Goal: Task Accomplishment & Management: Manage account settings

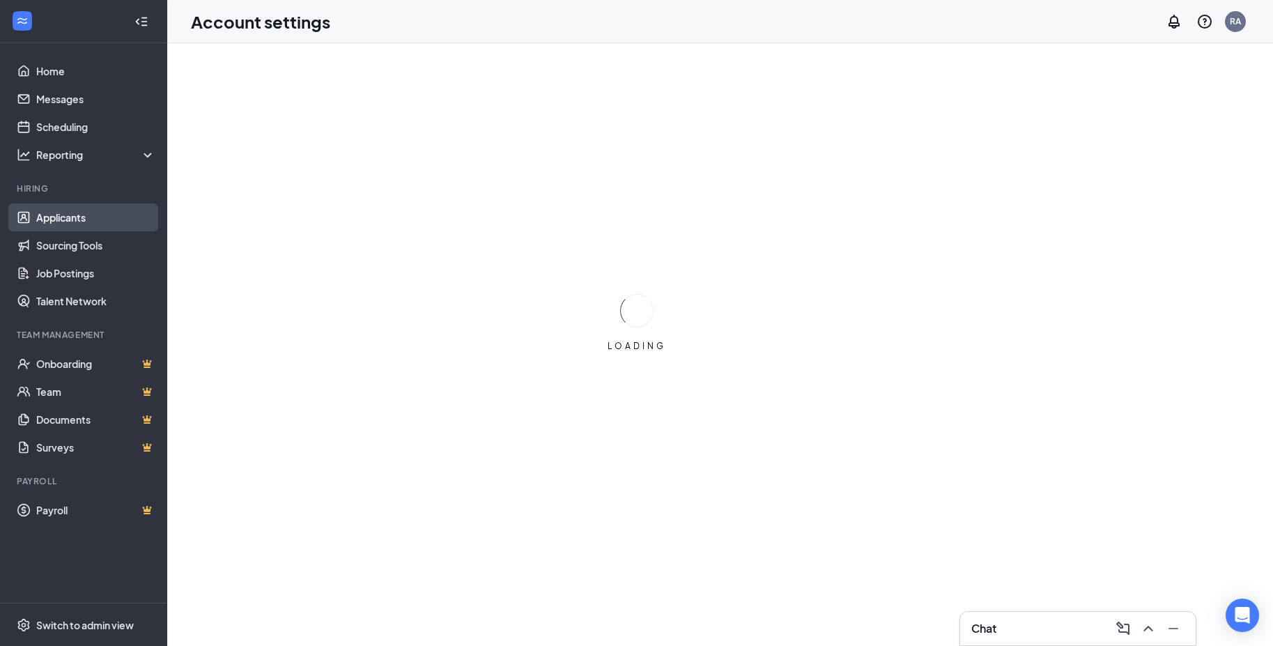
click at [68, 214] on link "Applicants" at bounding box center [95, 217] width 119 height 28
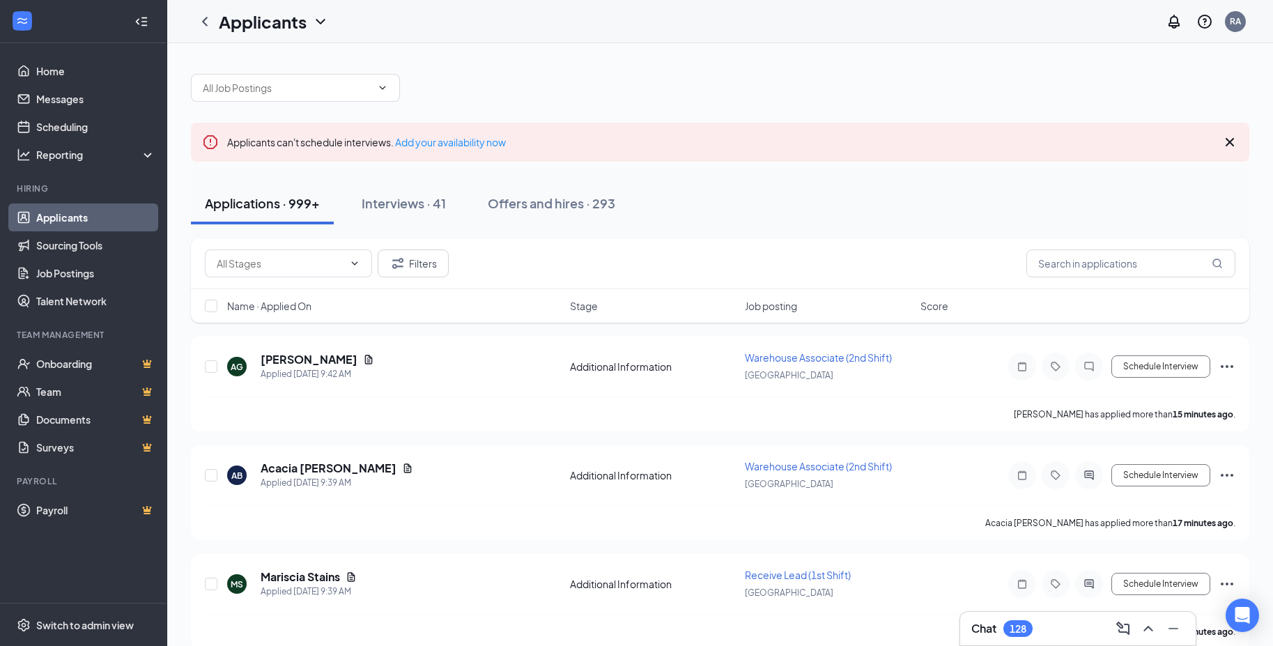
click at [1229, 146] on icon "Cross" at bounding box center [1230, 142] width 17 height 17
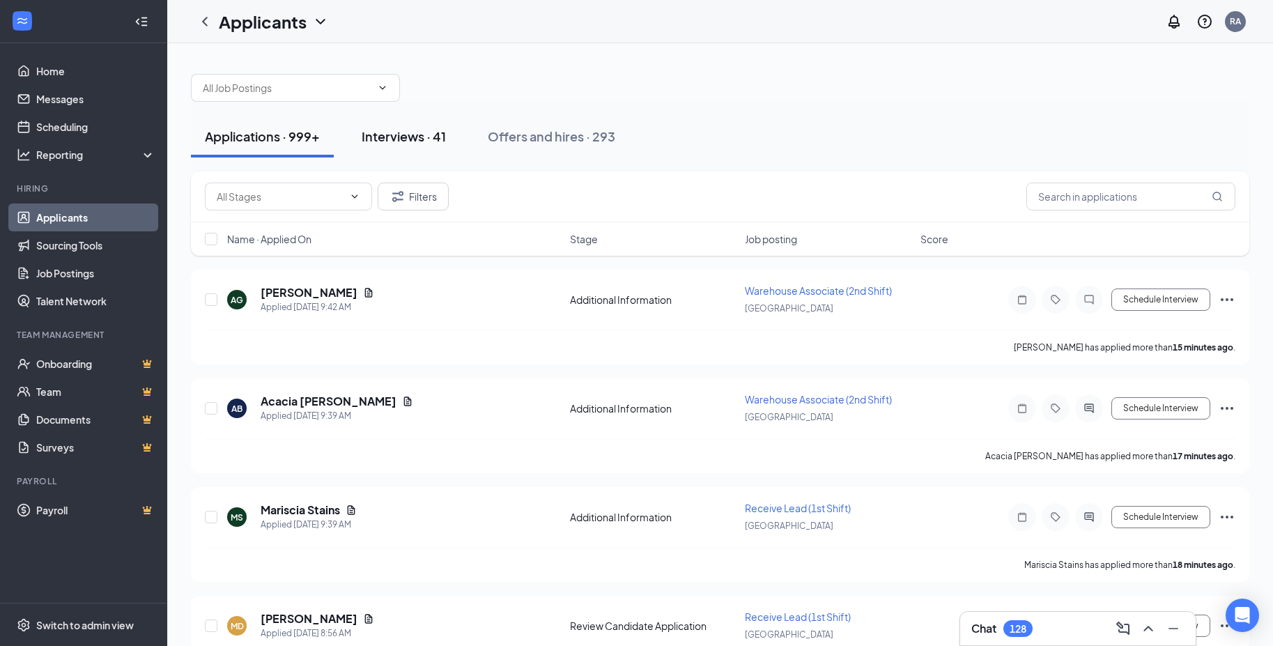
click at [422, 141] on div "Interviews · 41" at bounding box center [404, 136] width 84 height 17
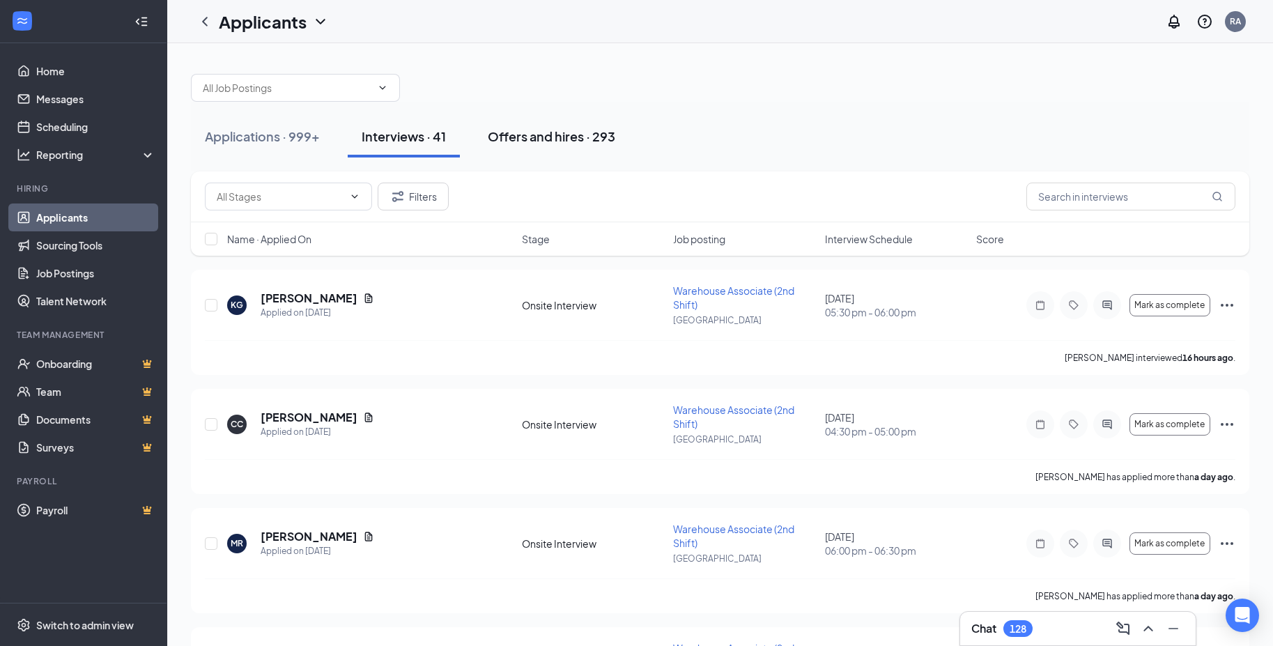
click at [576, 138] on div "Offers and hires · 293" at bounding box center [552, 136] width 128 height 17
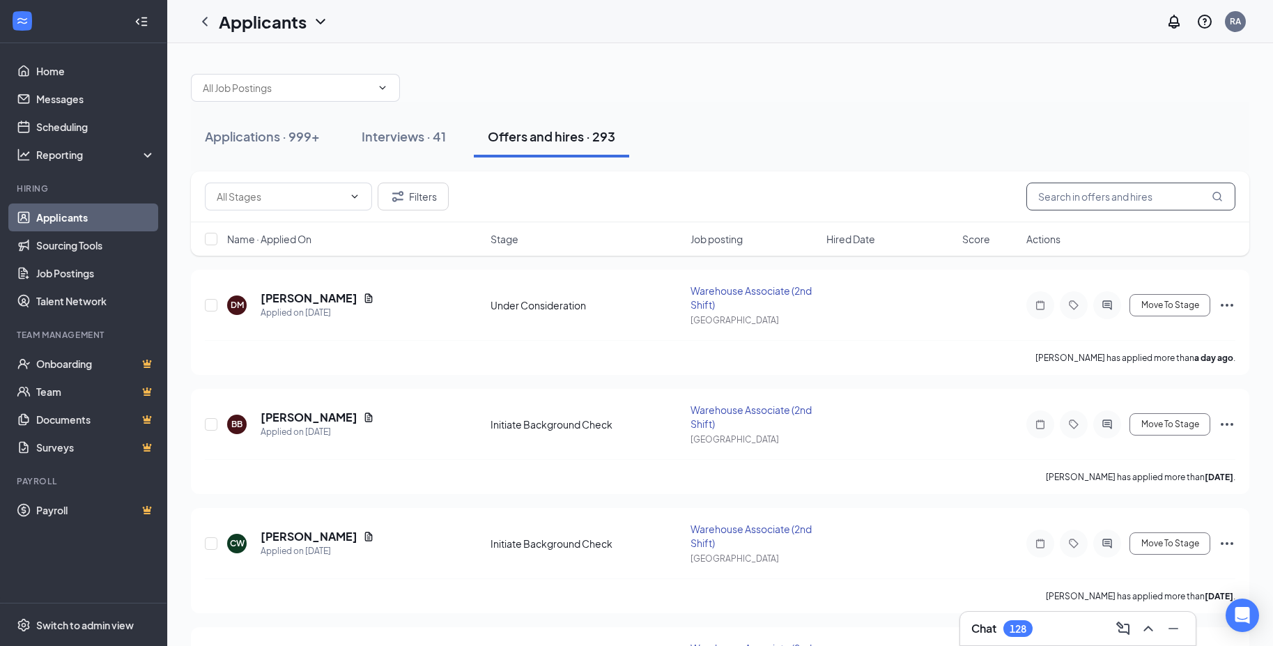
click at [1131, 197] on input "text" at bounding box center [1130, 197] width 209 height 28
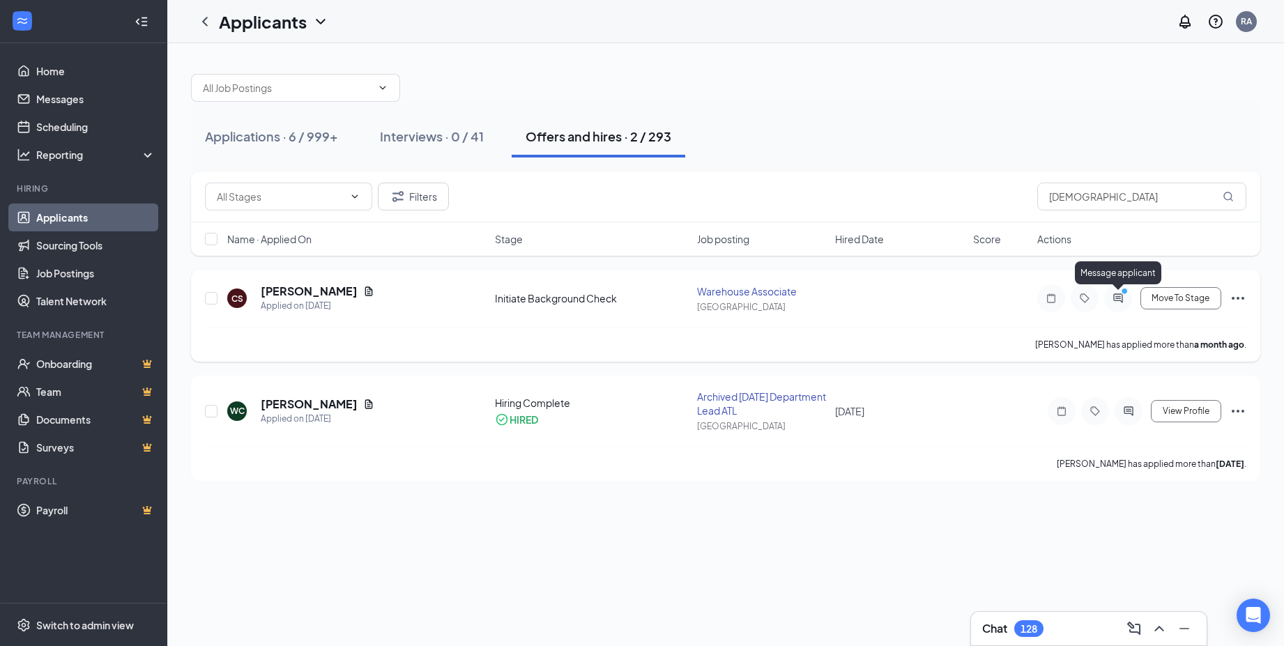
click at [1115, 295] on icon "ActiveChat" at bounding box center [1117, 298] width 17 height 11
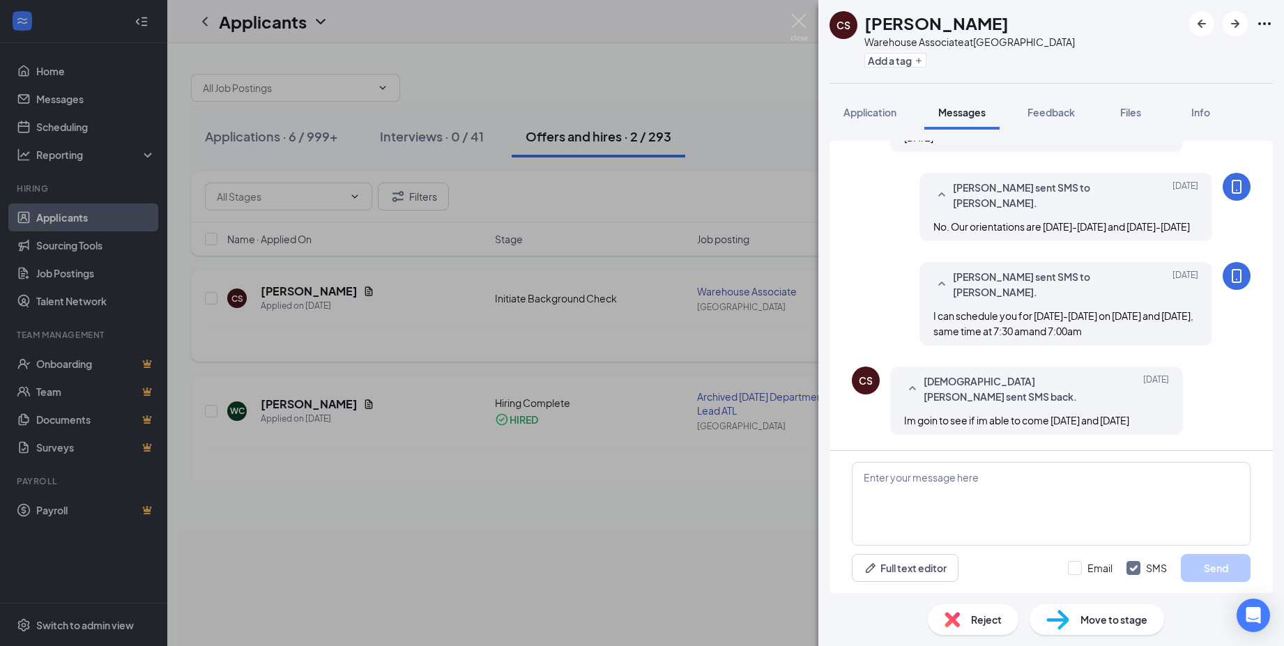
scroll to position [714, 0]
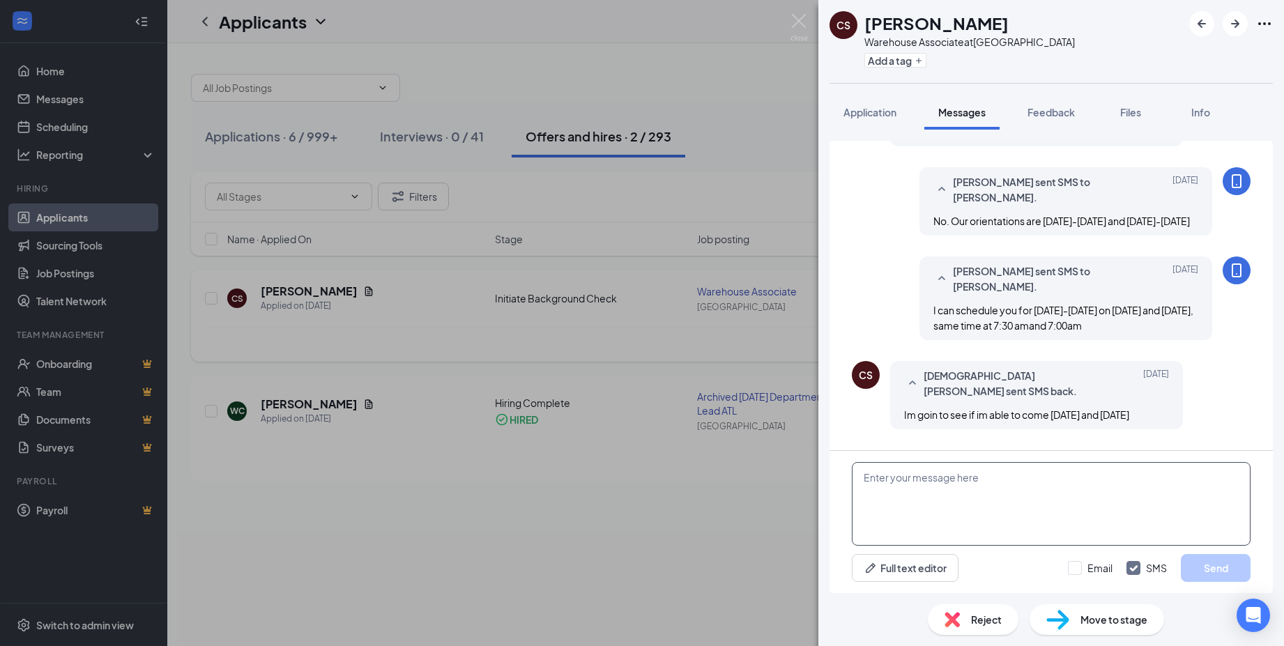
click at [911, 477] on textarea at bounding box center [1051, 504] width 399 height 84
click at [792, 26] on img at bounding box center [798, 27] width 17 height 27
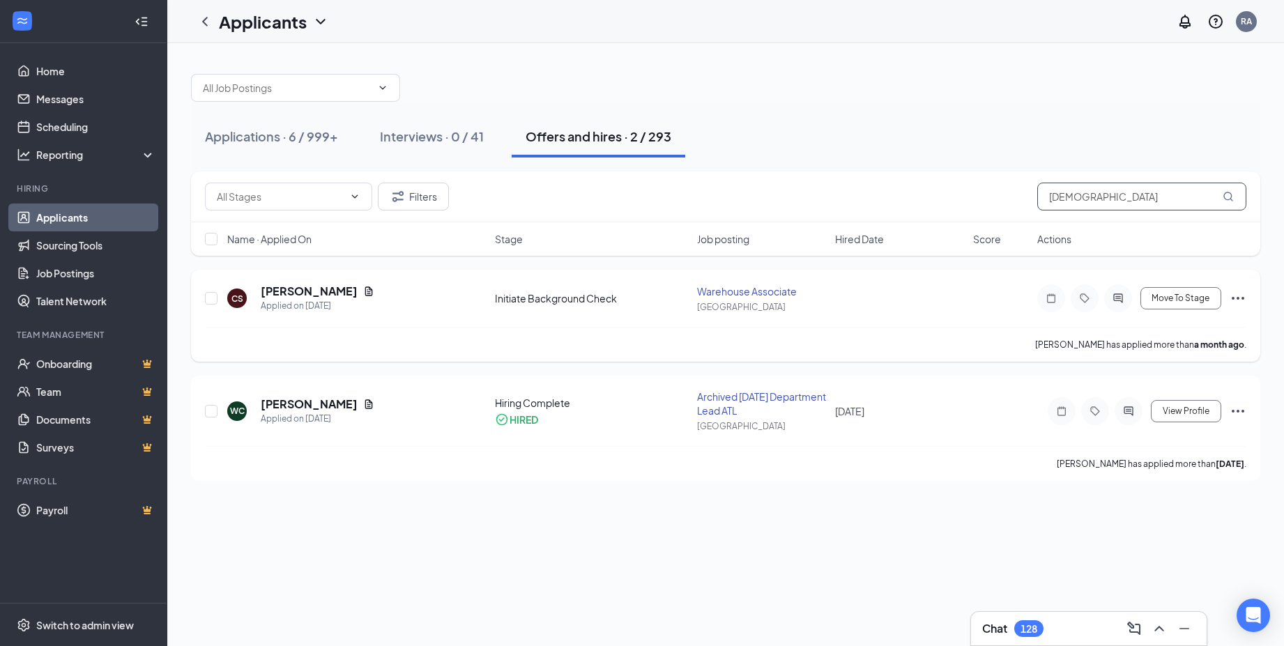
drag, startPoint x: 1116, startPoint y: 204, endPoint x: 1040, endPoint y: 208, distance: 76.7
click at [1040, 208] on input "[DEMOGRAPHIC_DATA]" at bounding box center [1141, 197] width 209 height 28
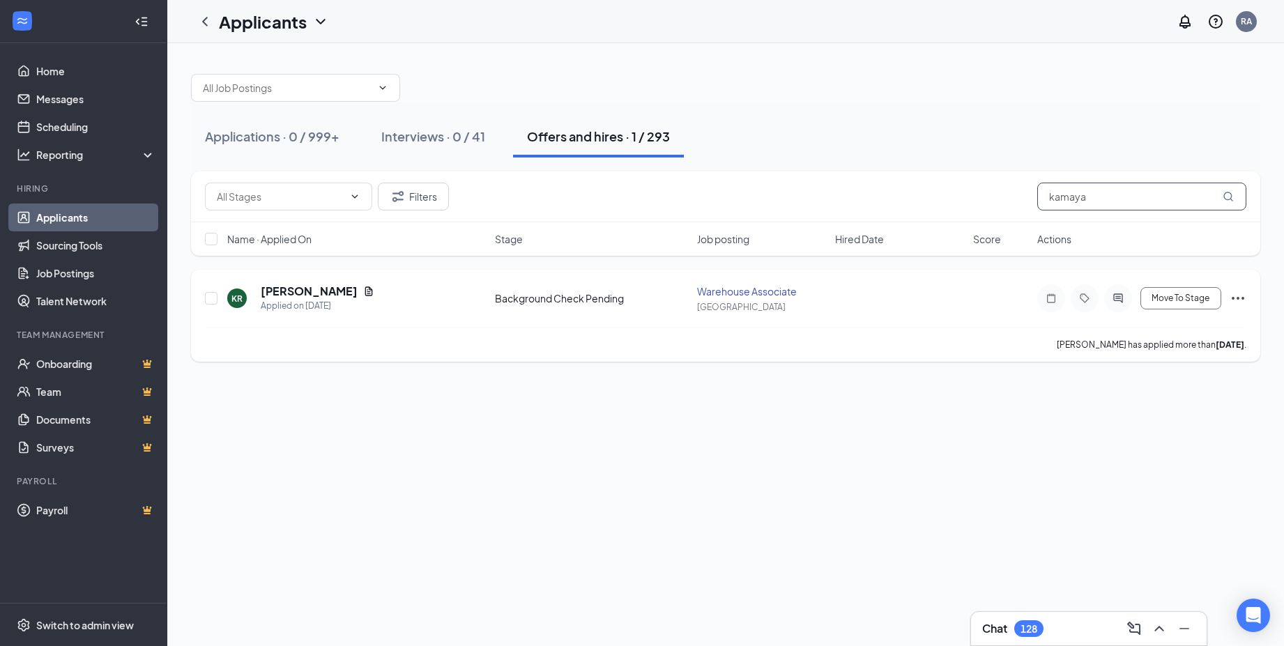
type input "kamaya"
click at [1234, 299] on icon "Ellipses" at bounding box center [1237, 298] width 17 height 17
click at [990, 456] on div "Applications · 0 / 999+ Interviews · 0 / 41 Offers and hires · 1 / 293 Filters …" at bounding box center [725, 344] width 1116 height 603
click at [1178, 305] on button "Move To Stage" at bounding box center [1180, 298] width 81 height 22
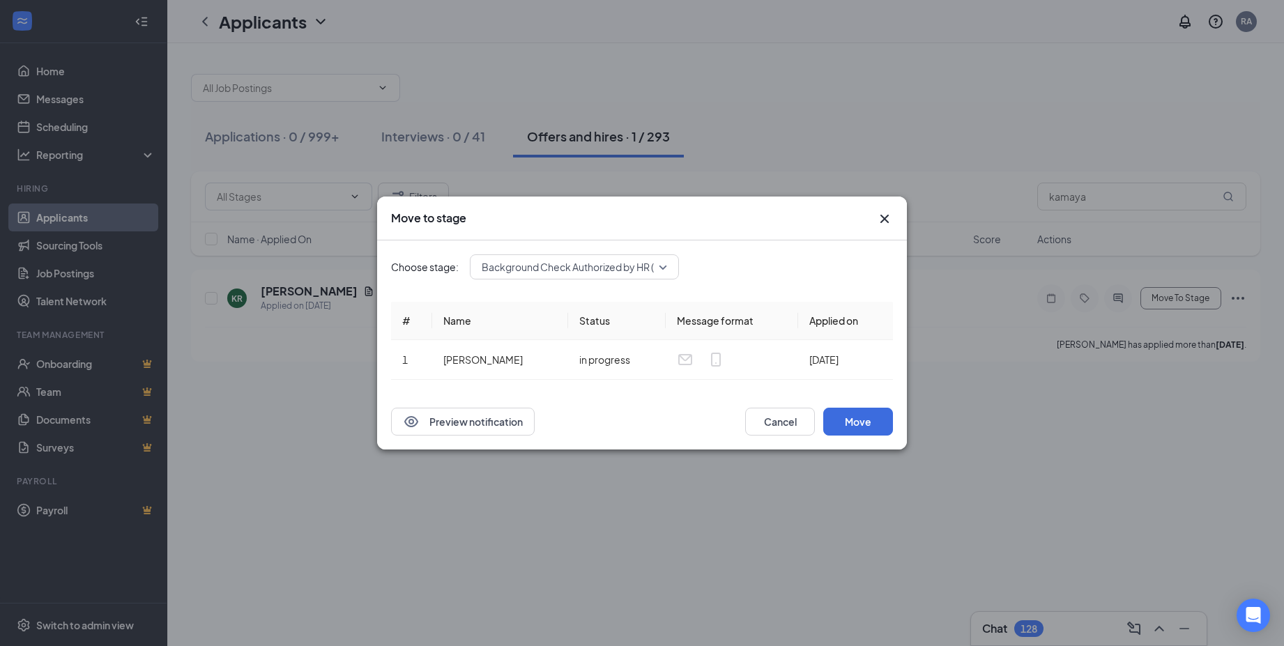
click at [660, 270] on span "Background Check Authorized by HR (next stage)" at bounding box center [593, 266] width 223 height 21
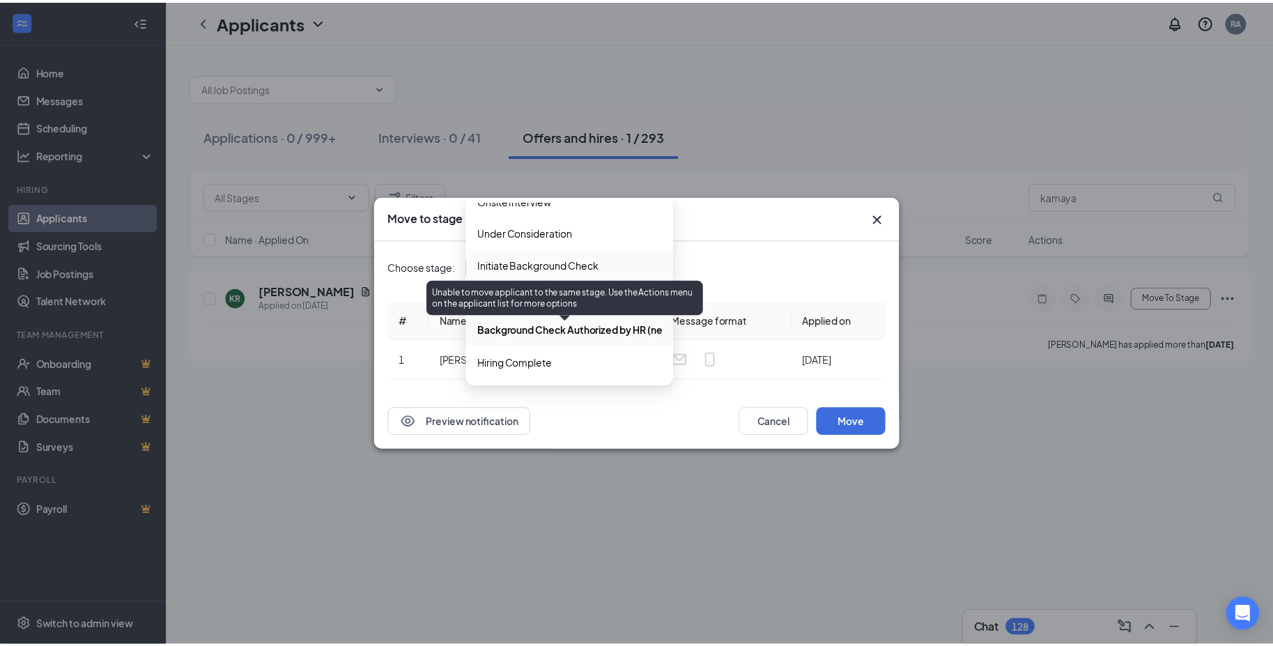
scroll to position [144, 0]
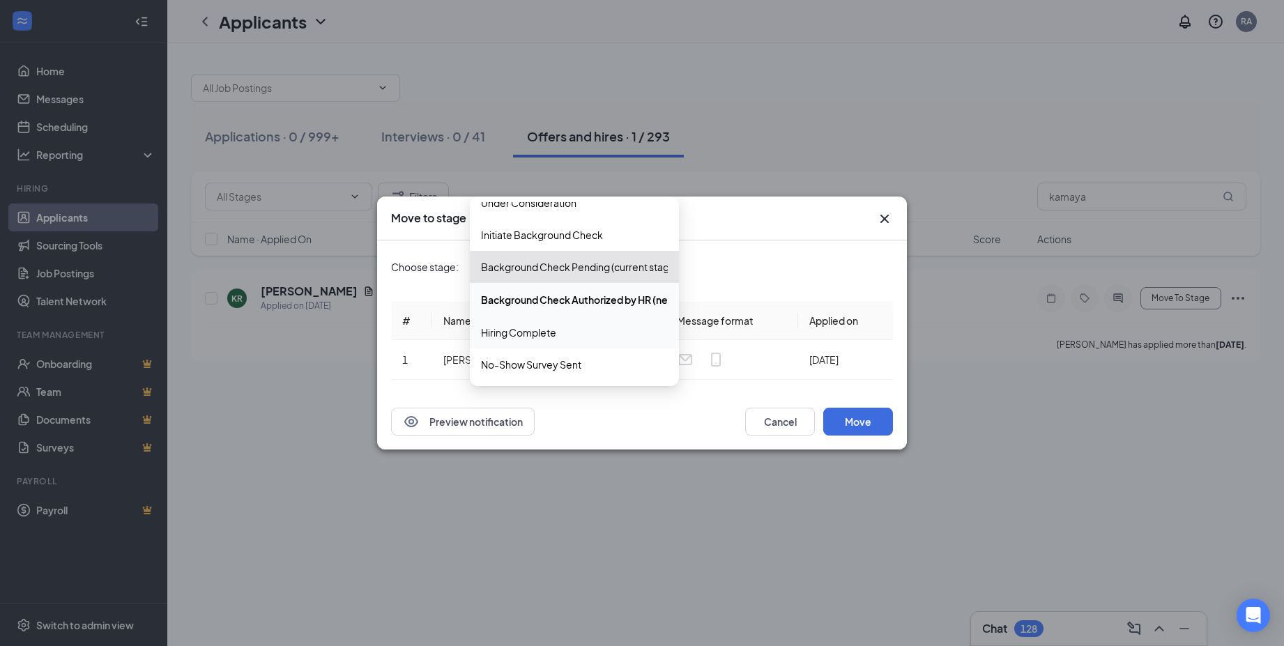
click at [555, 326] on span "Hiring Complete" at bounding box center [518, 332] width 75 height 15
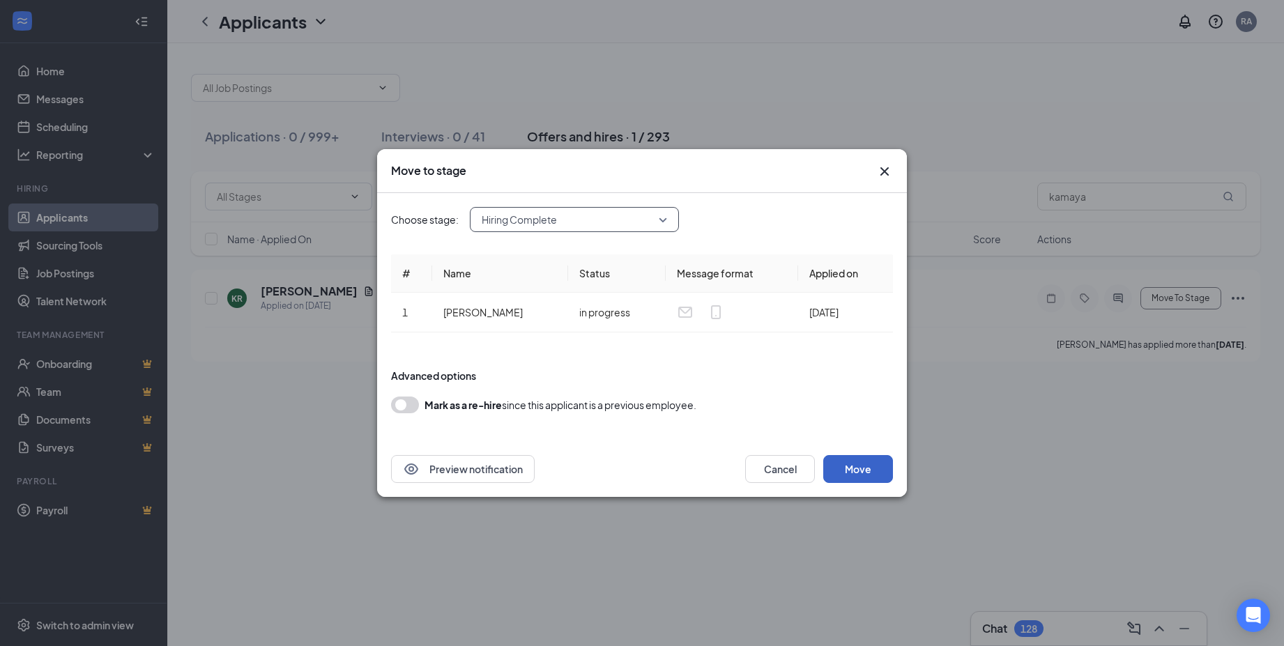
click at [856, 468] on button "Move" at bounding box center [858, 469] width 70 height 28
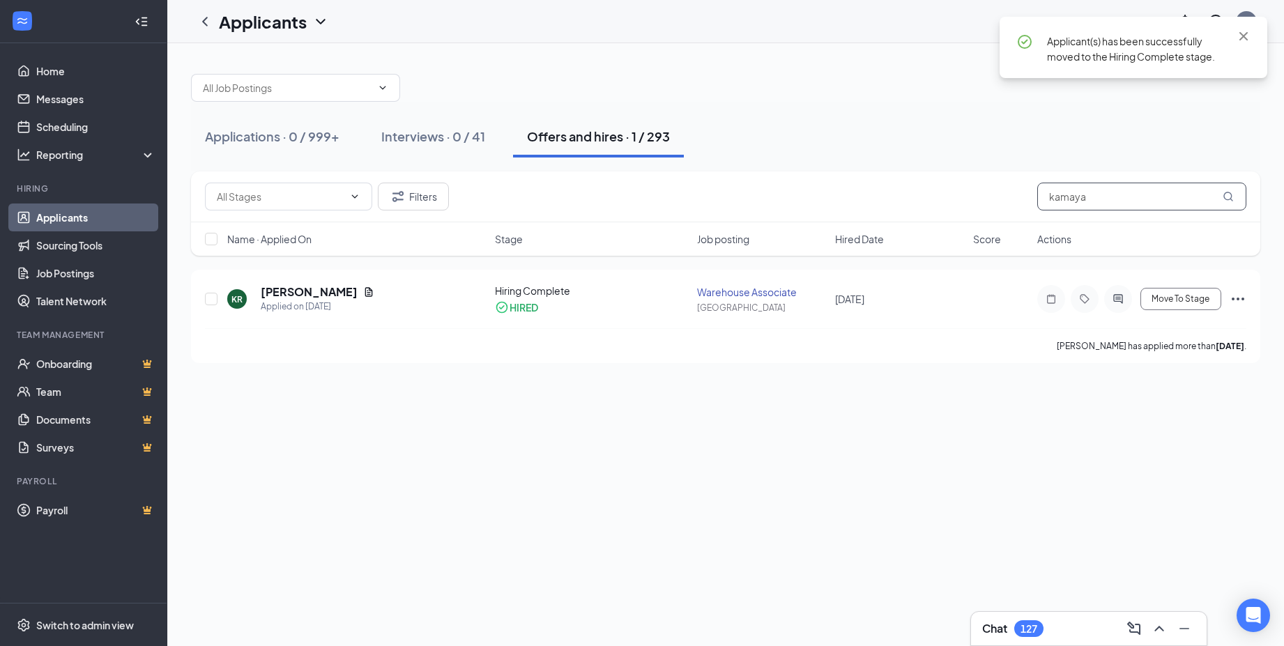
drag, startPoint x: 1102, startPoint y: 195, endPoint x: 1021, endPoint y: 192, distance: 80.9
click at [1021, 192] on div "Filters kamaya" at bounding box center [725, 197] width 1041 height 28
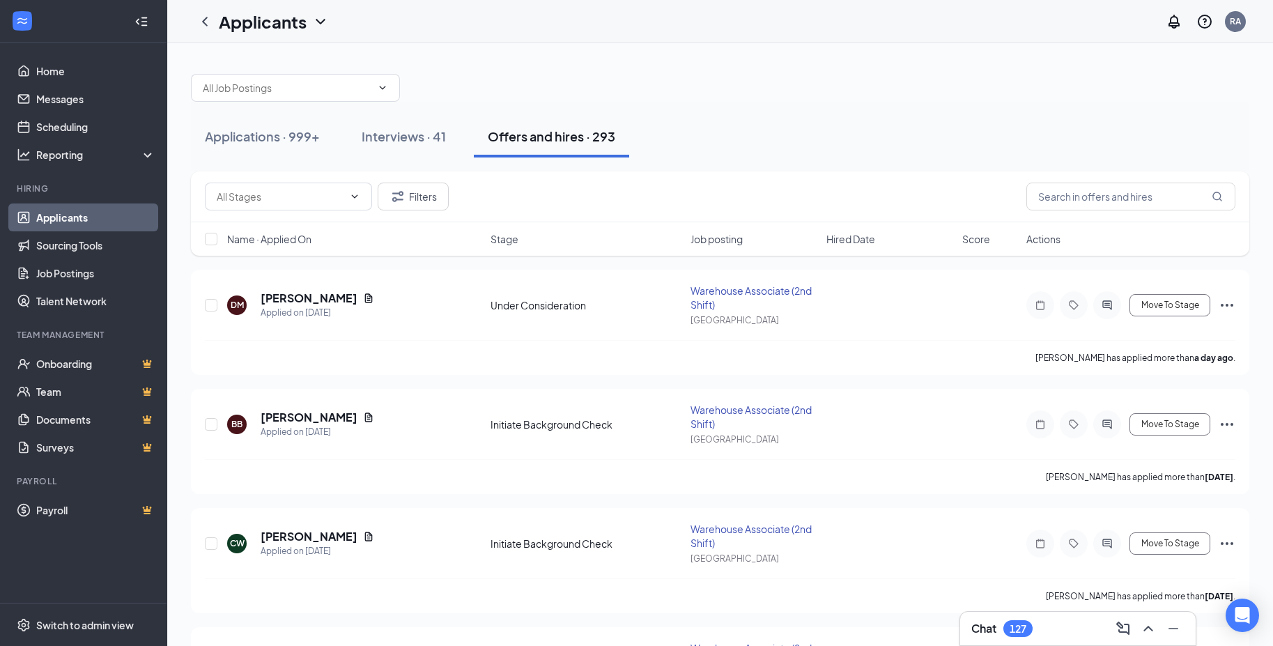
click at [767, 123] on div "Applications · 999+ Interviews · 41 Offers and hires · 293" at bounding box center [720, 137] width 1059 height 42
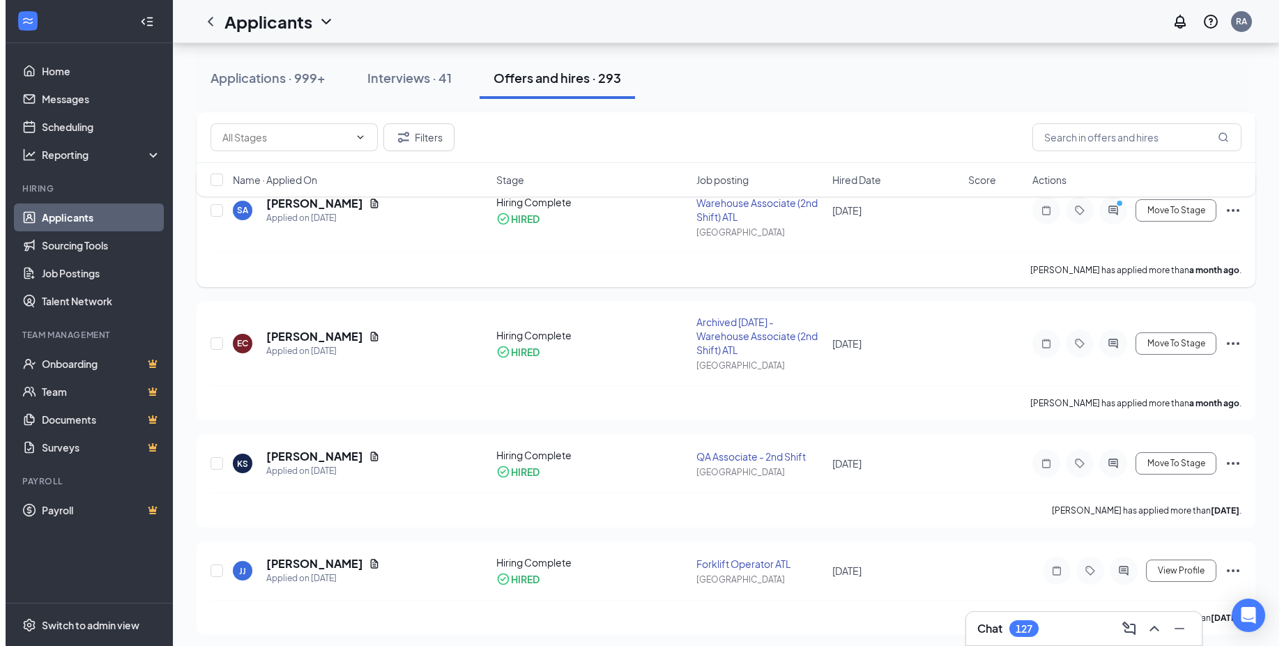
scroll to position [4251, 0]
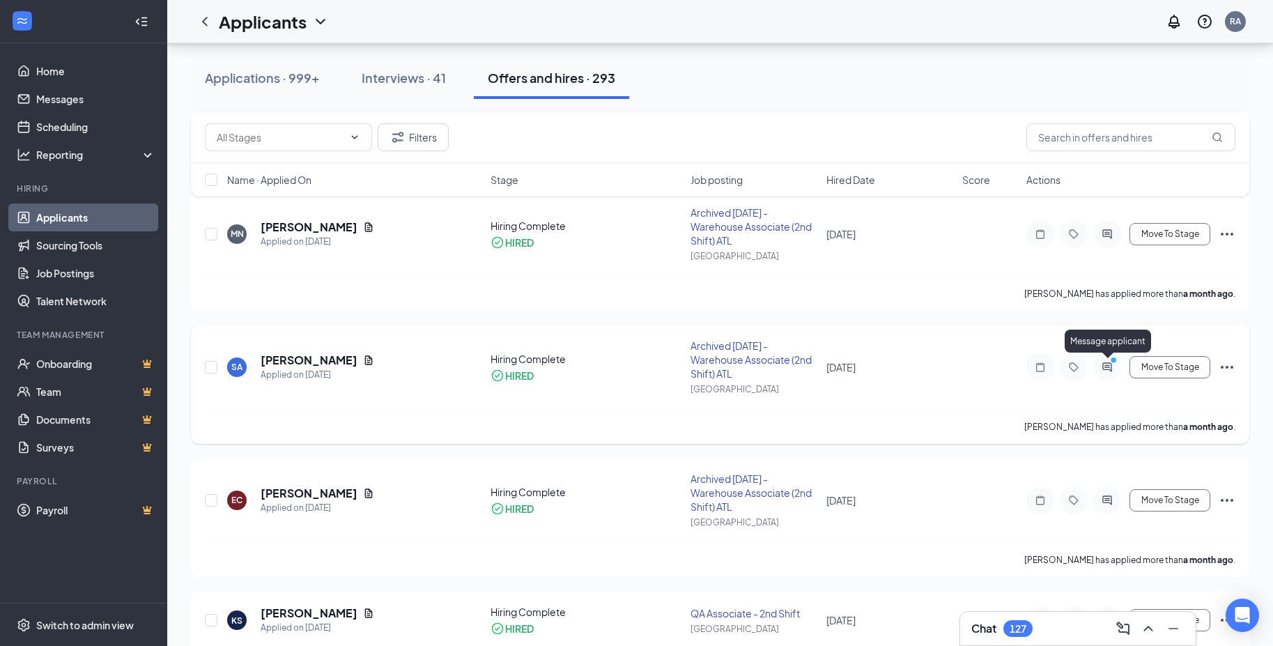
click at [1110, 367] on icon "PrimaryDot" at bounding box center [1115, 361] width 17 height 11
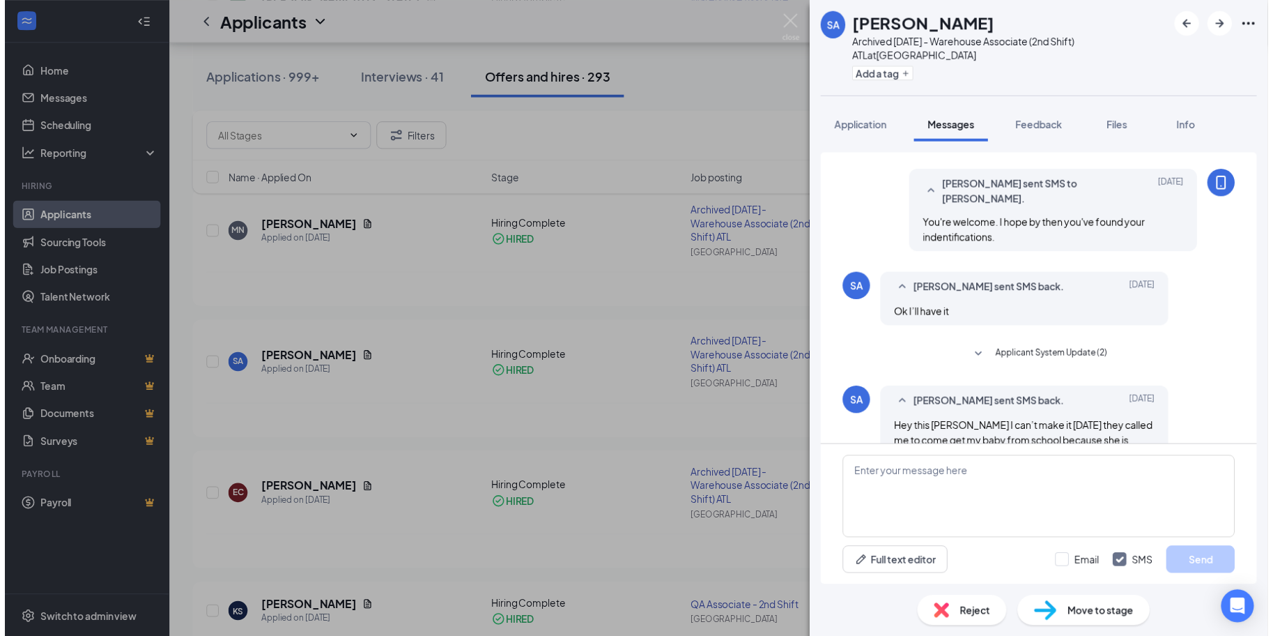
scroll to position [563, 0]
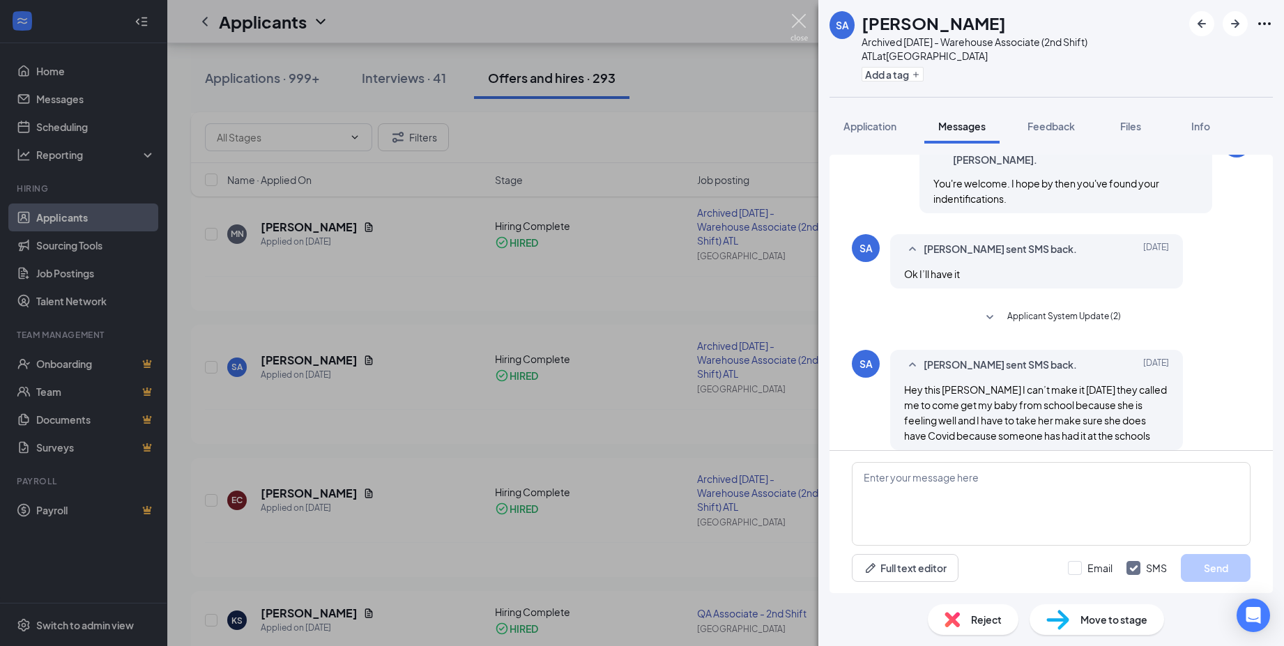
click at [797, 21] on img at bounding box center [798, 27] width 17 height 27
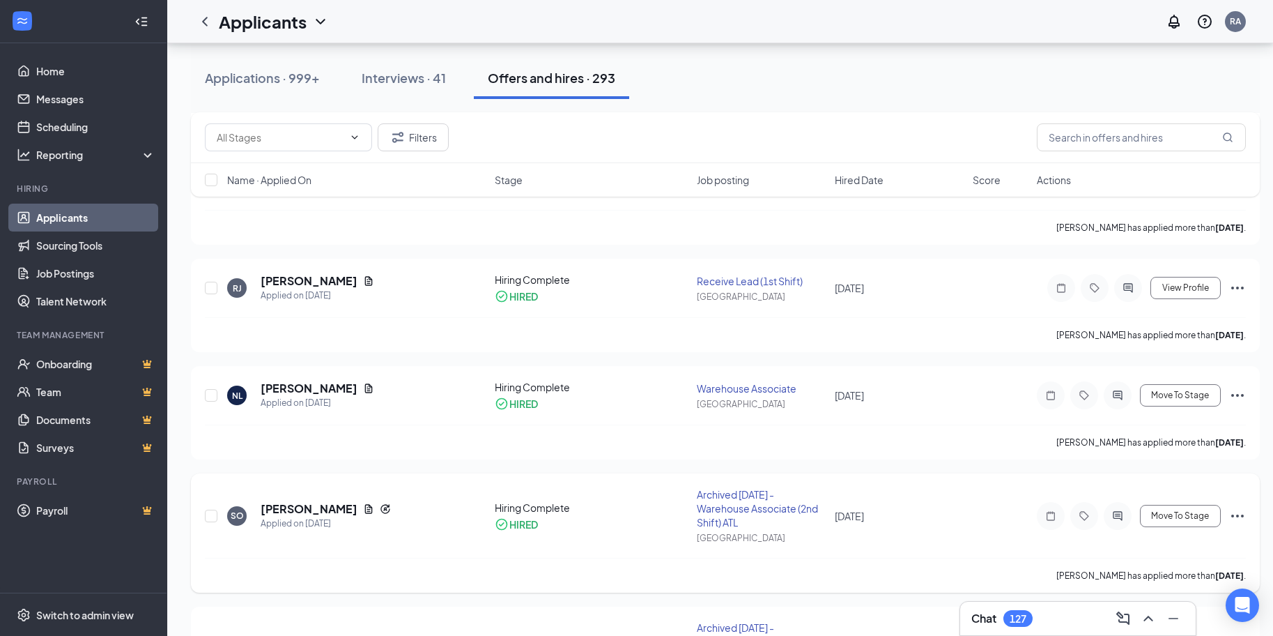
scroll to position [7975, 0]
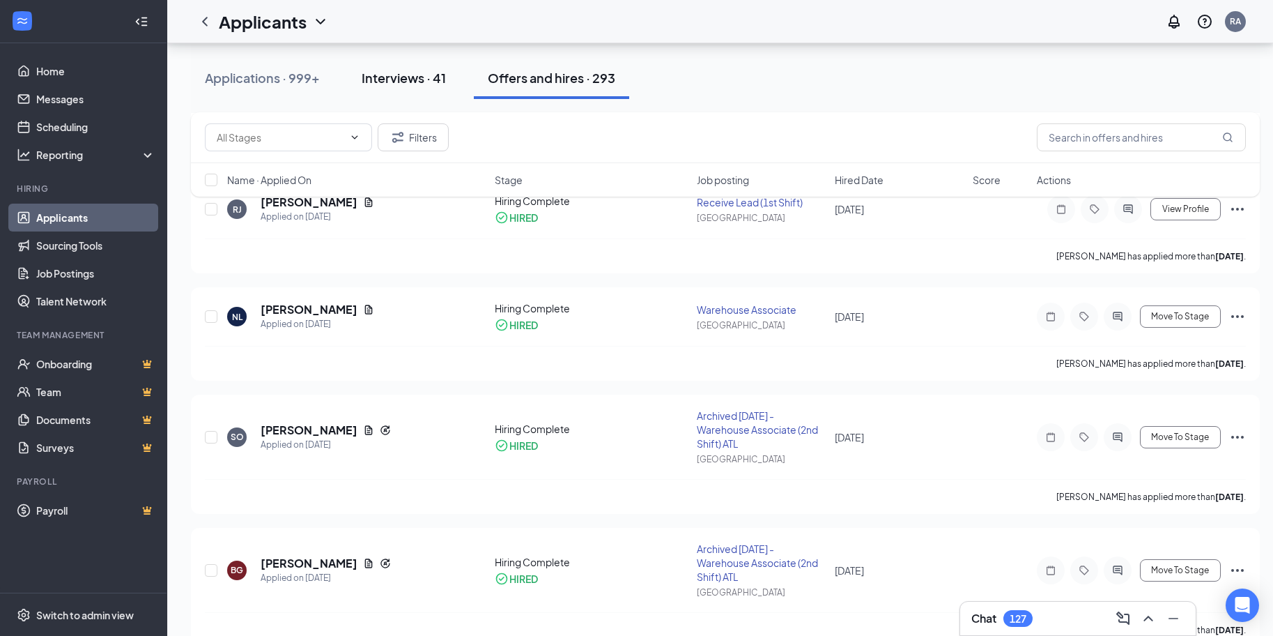
click at [414, 85] on div "Interviews · 41" at bounding box center [404, 77] width 84 height 17
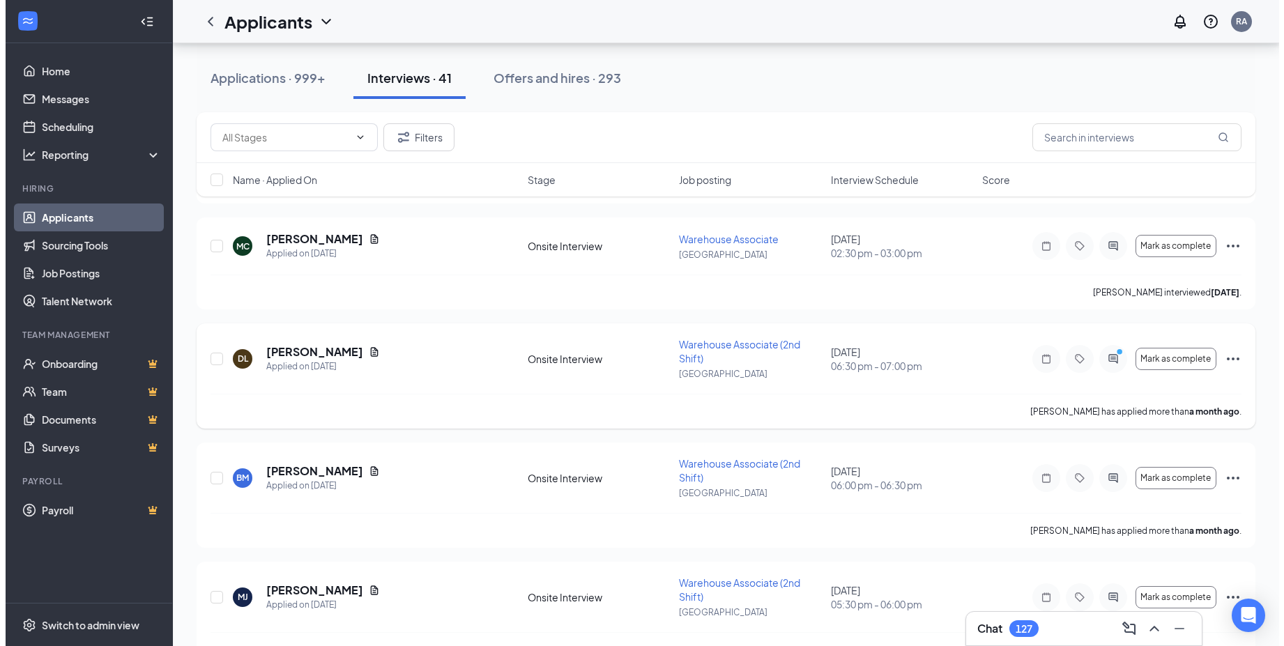
scroll to position [1394, 0]
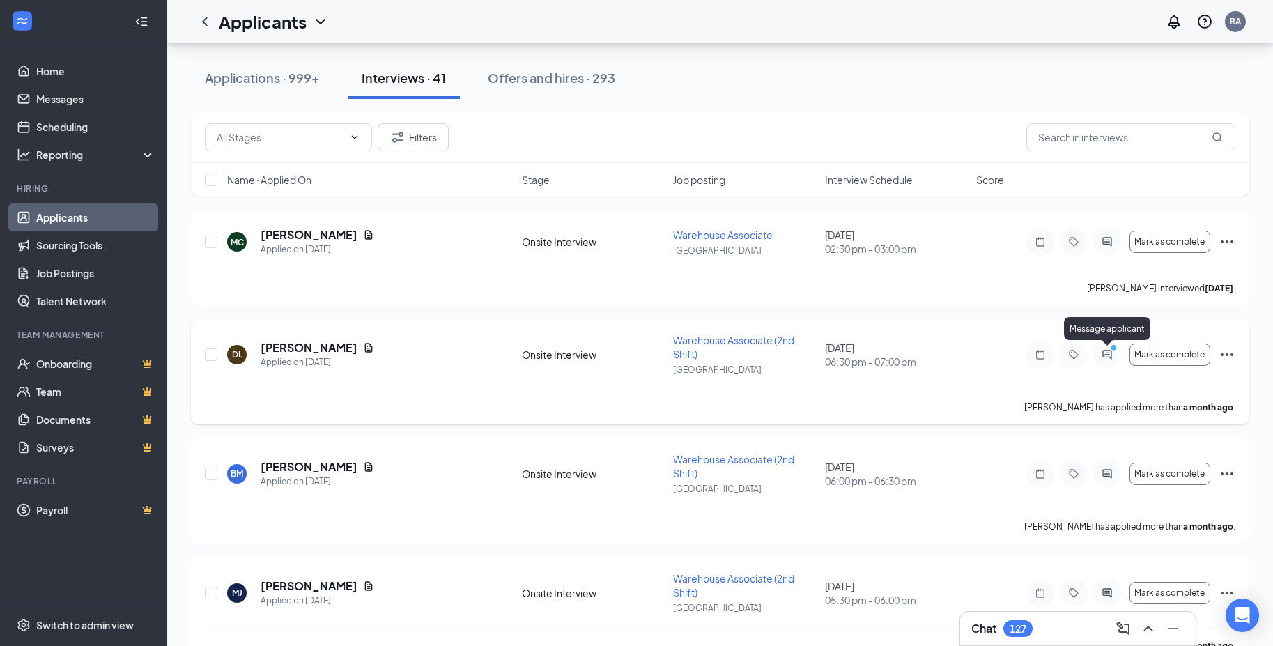
click at [1107, 355] on icon "ActiveChat" at bounding box center [1106, 354] width 9 height 9
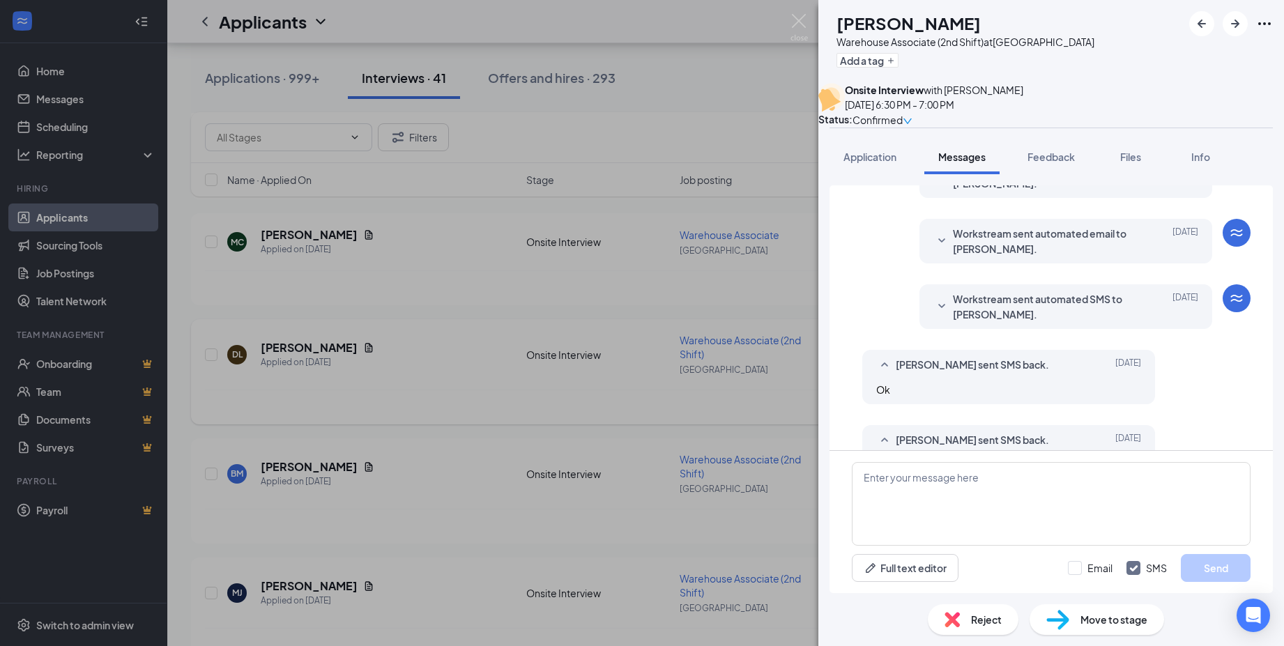
scroll to position [214, 0]
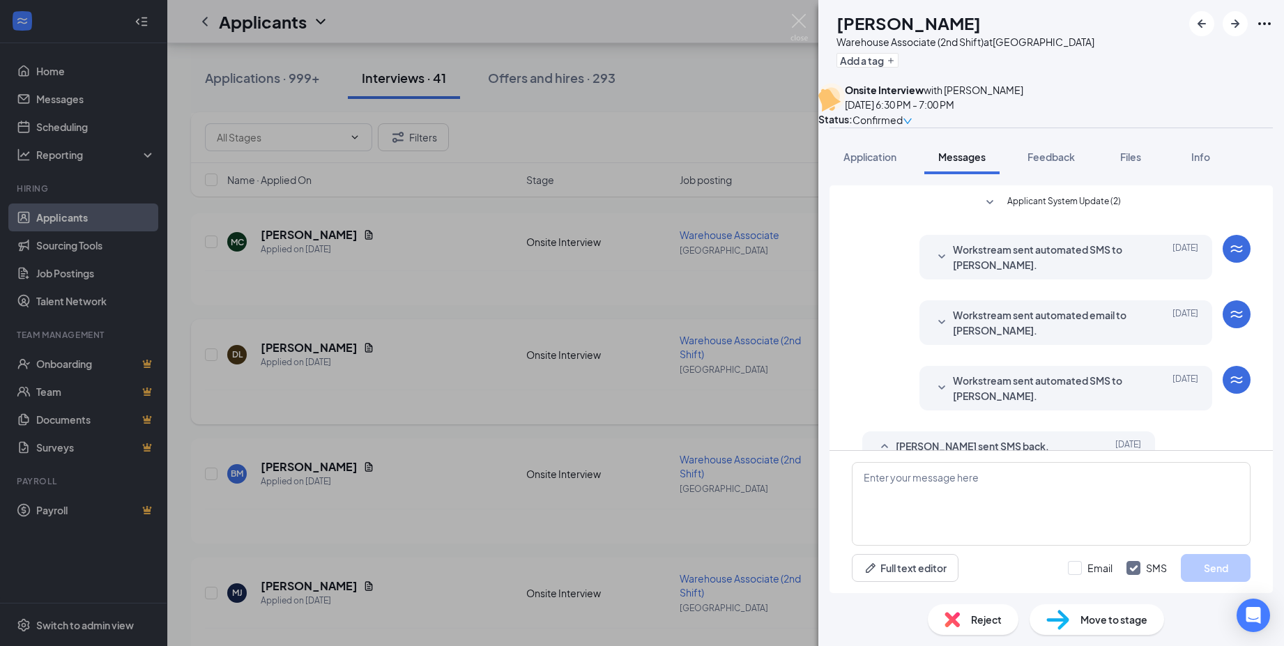
click at [972, 272] on span "Workstream sent automated SMS to [PERSON_NAME]." at bounding box center [1044, 257] width 183 height 31
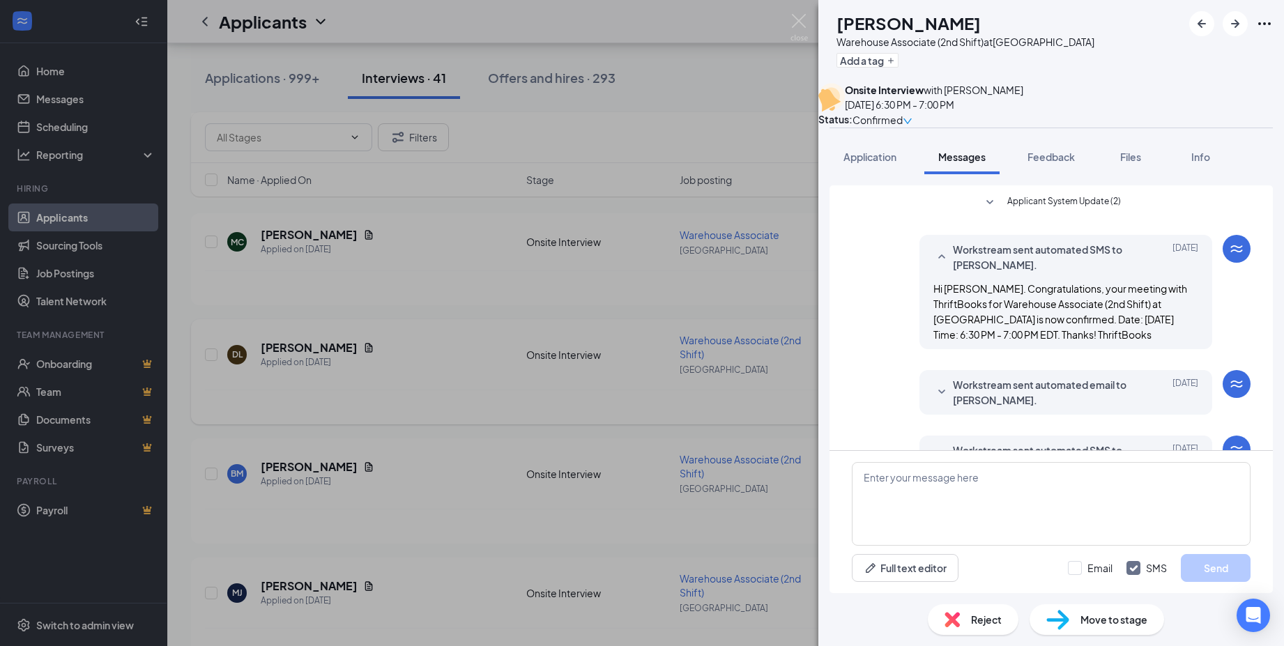
click at [971, 406] on span "Workstream sent automated email to [PERSON_NAME]." at bounding box center [1044, 392] width 183 height 31
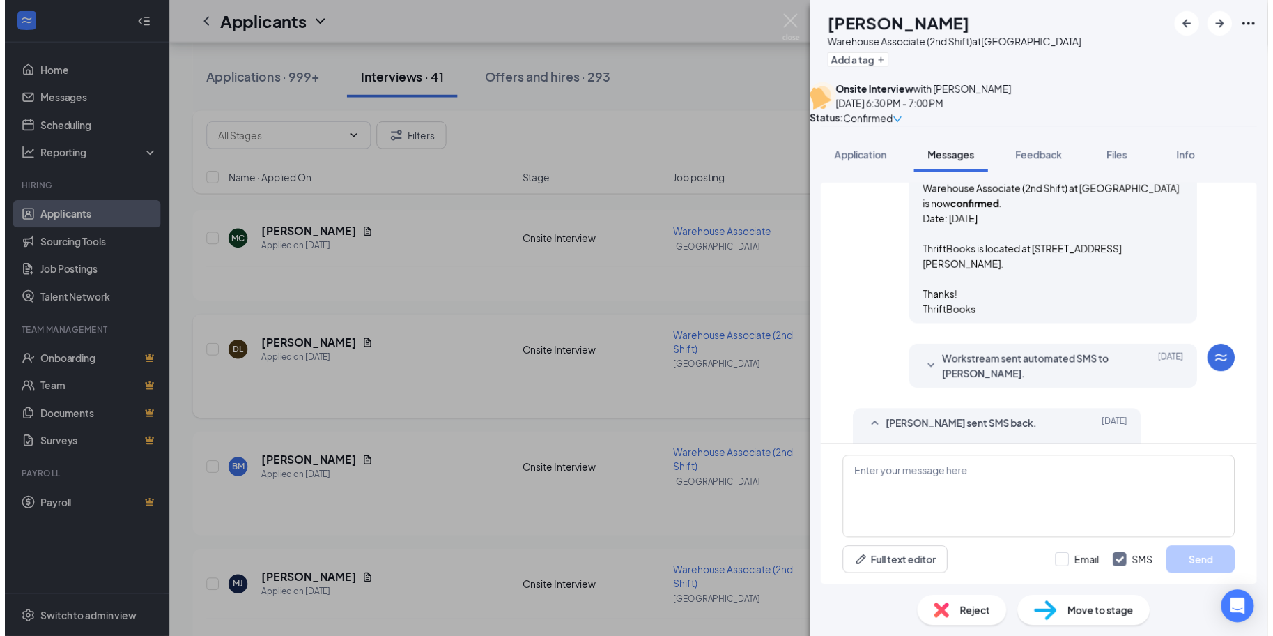
scroll to position [615, 0]
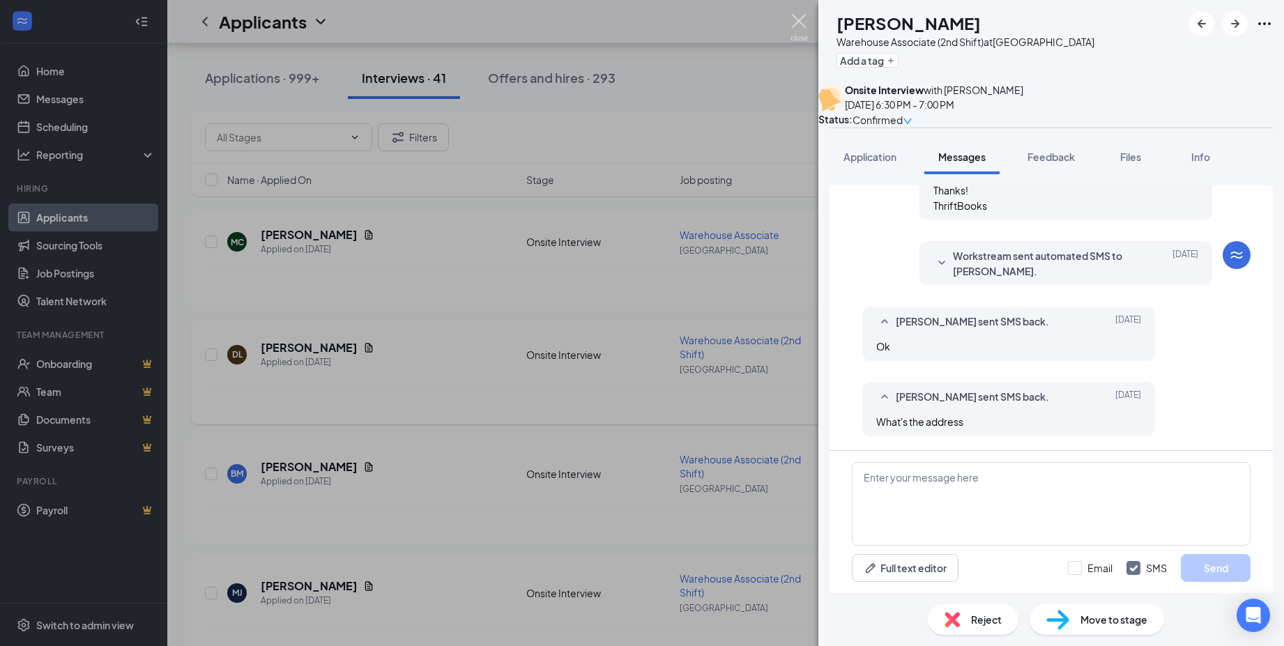
click at [800, 17] on img at bounding box center [798, 27] width 17 height 27
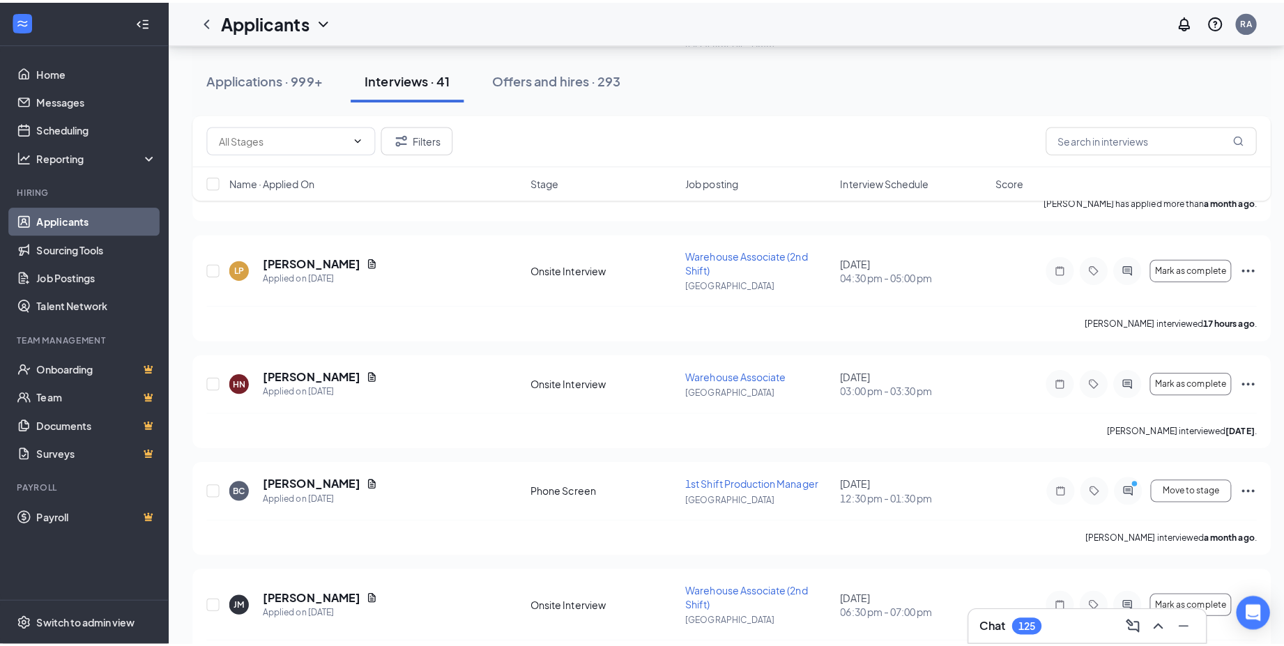
scroll to position [2439, 0]
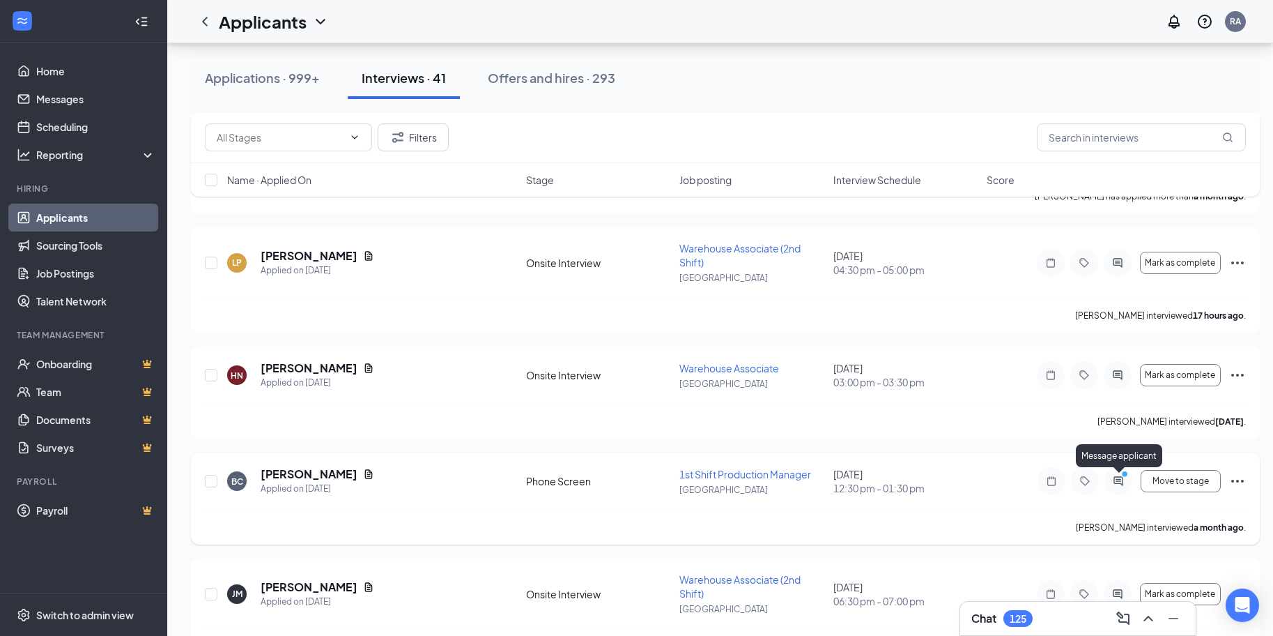
click at [1118, 477] on icon "PrimaryDot" at bounding box center [1126, 475] width 17 height 11
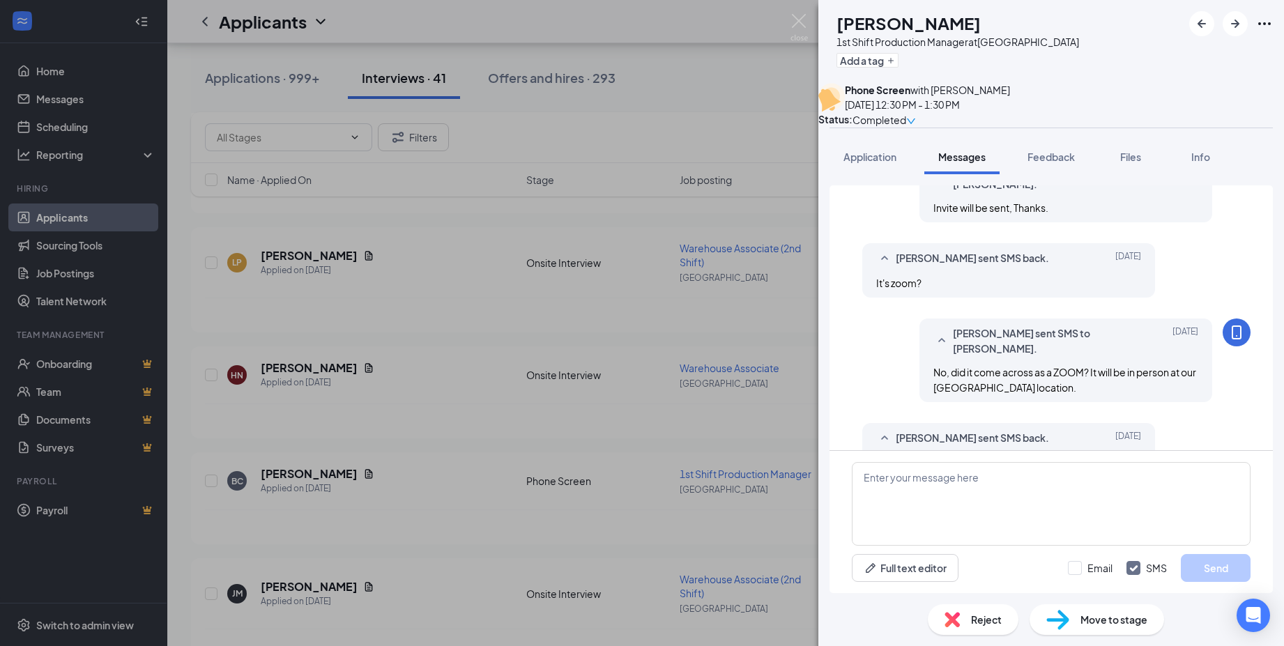
scroll to position [699, 0]
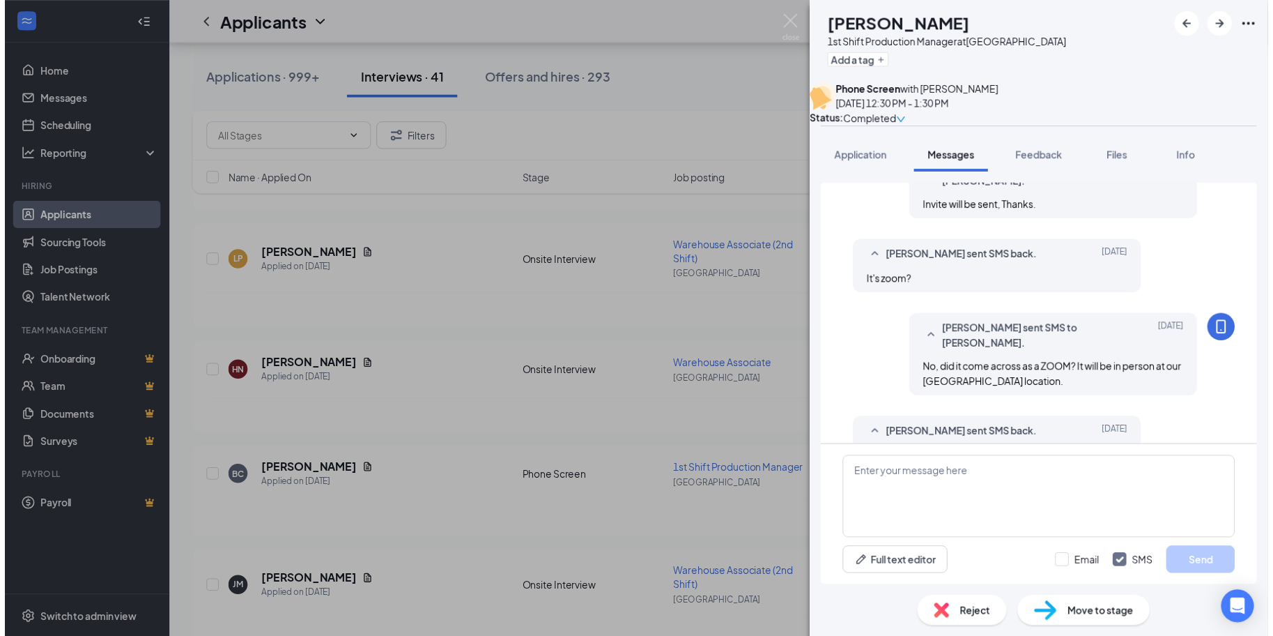
scroll to position [699, 0]
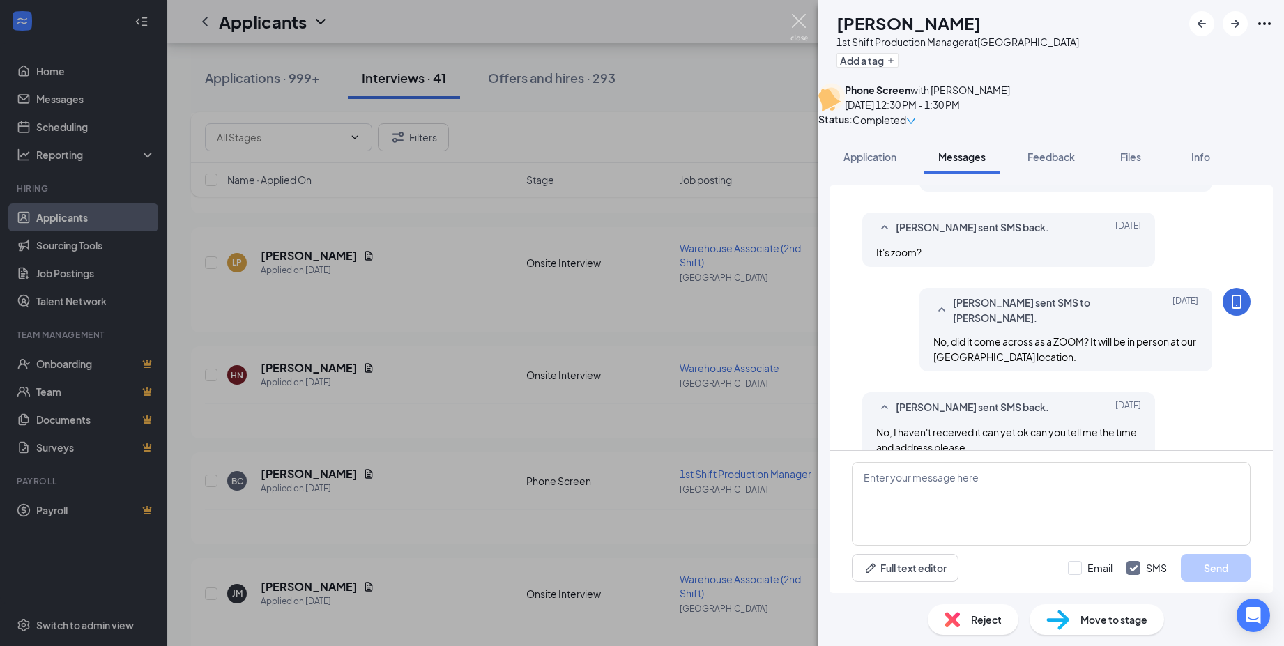
click at [802, 23] on img at bounding box center [798, 27] width 17 height 27
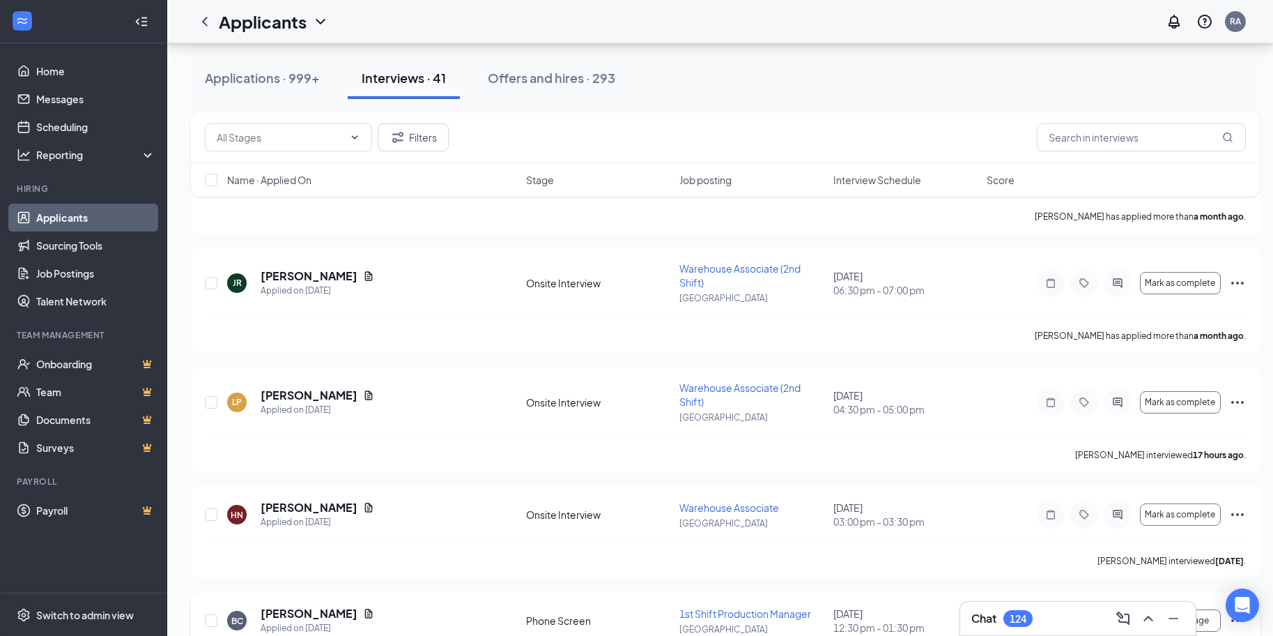
scroll to position [2243, 0]
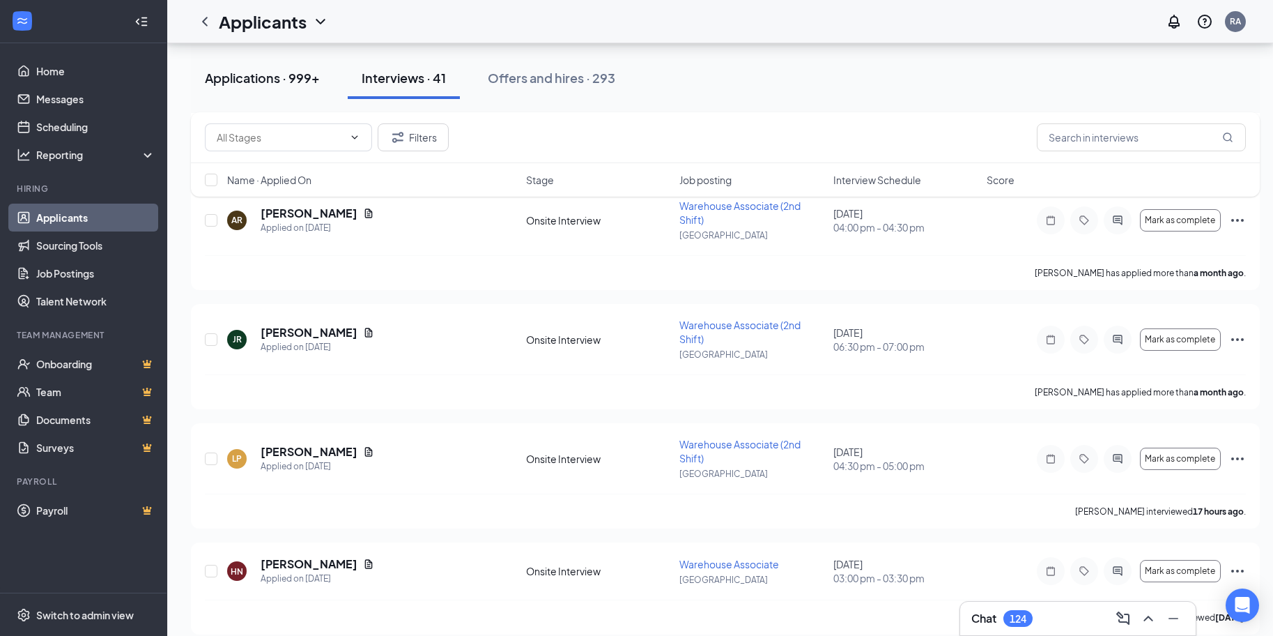
click at [252, 75] on div "Applications · 999+" at bounding box center [262, 77] width 115 height 17
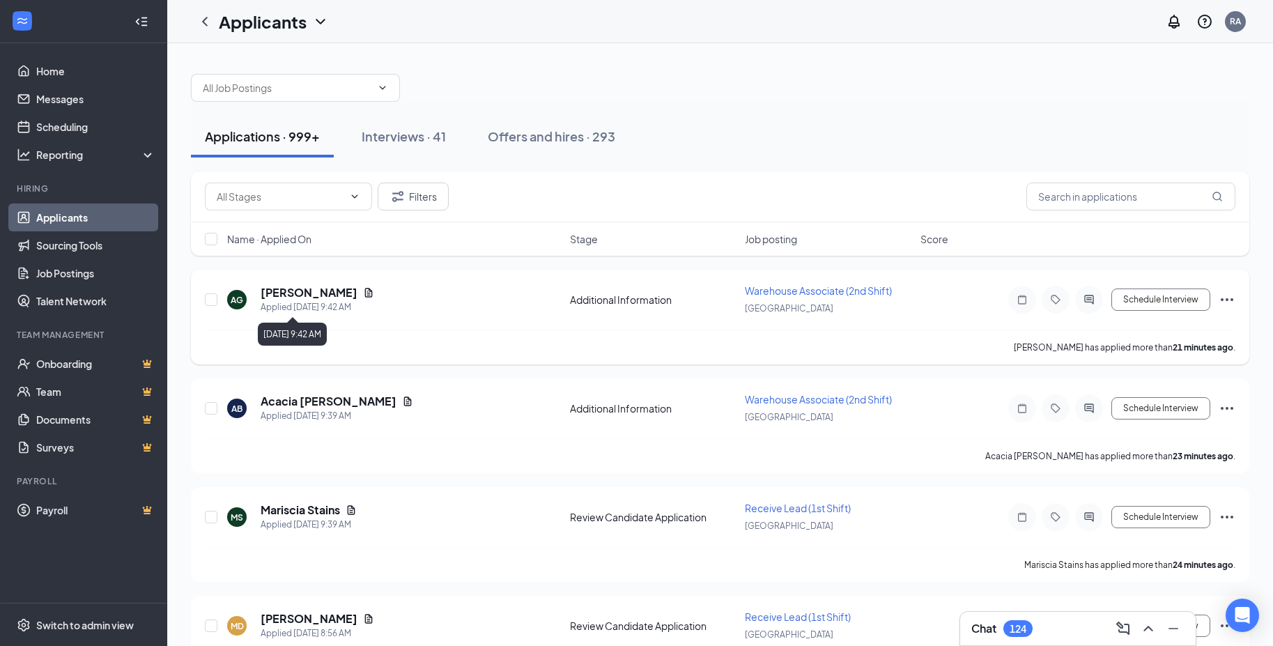
click at [295, 297] on h5 "[PERSON_NAME]" at bounding box center [309, 292] width 97 height 15
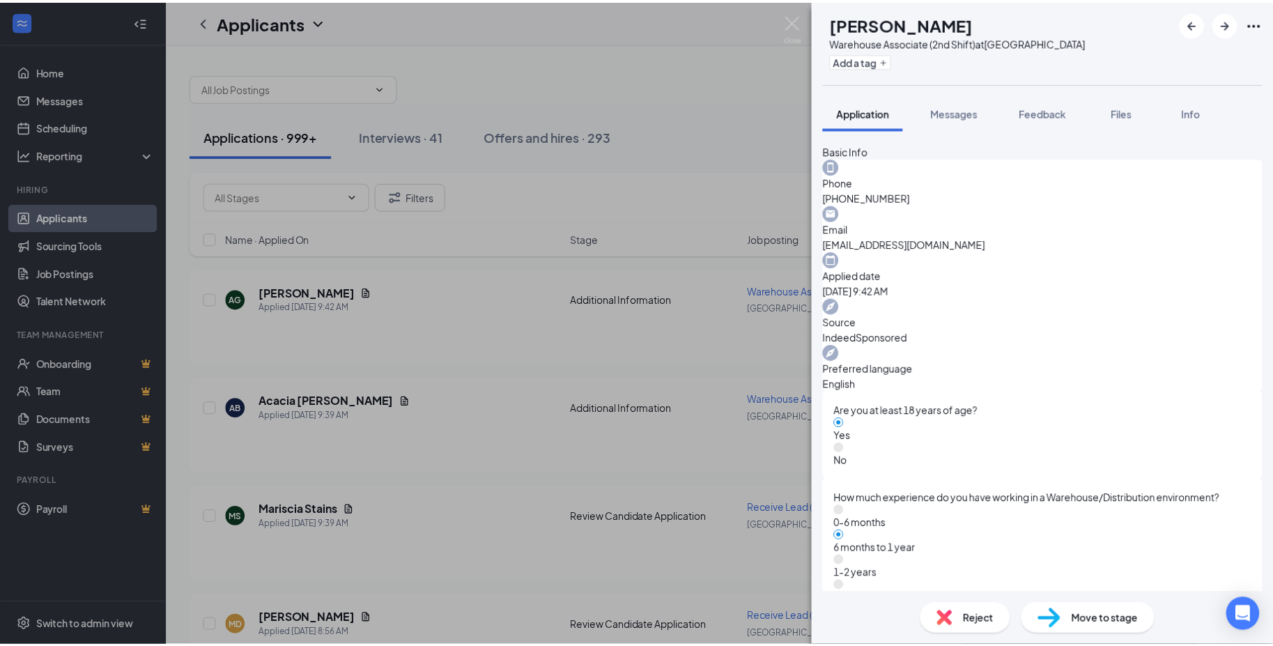
scroll to position [523, 0]
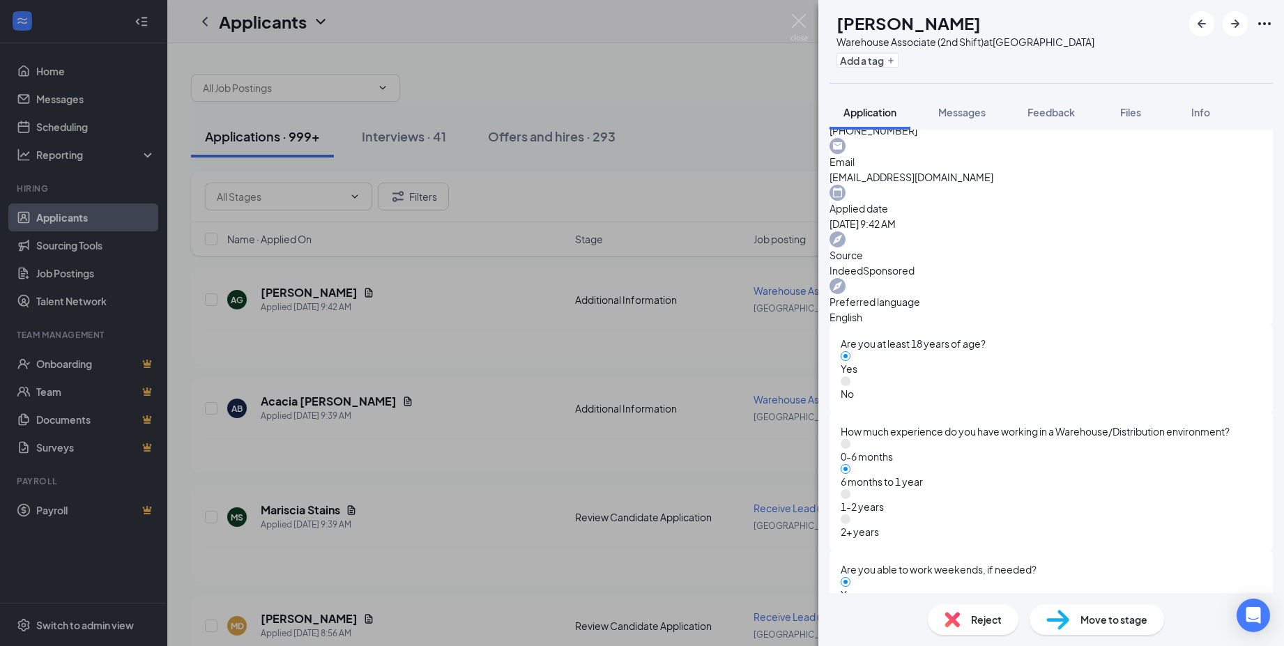
click at [801, 19] on img at bounding box center [798, 27] width 17 height 27
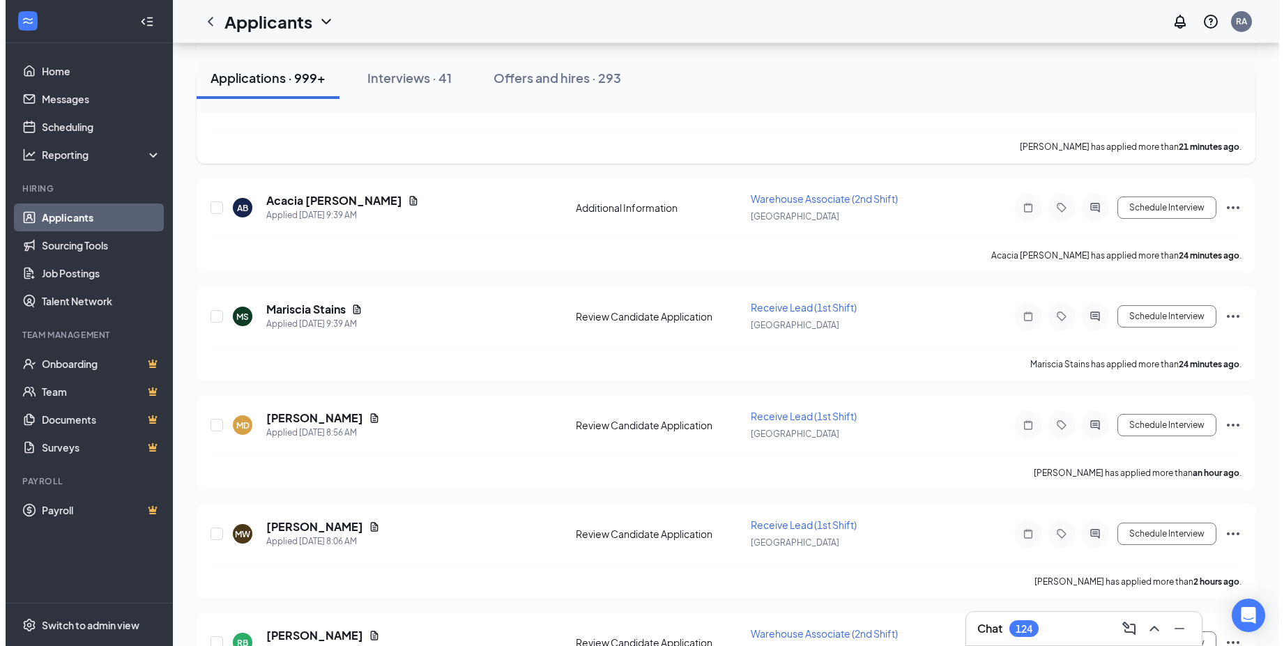
scroll to position [209, 0]
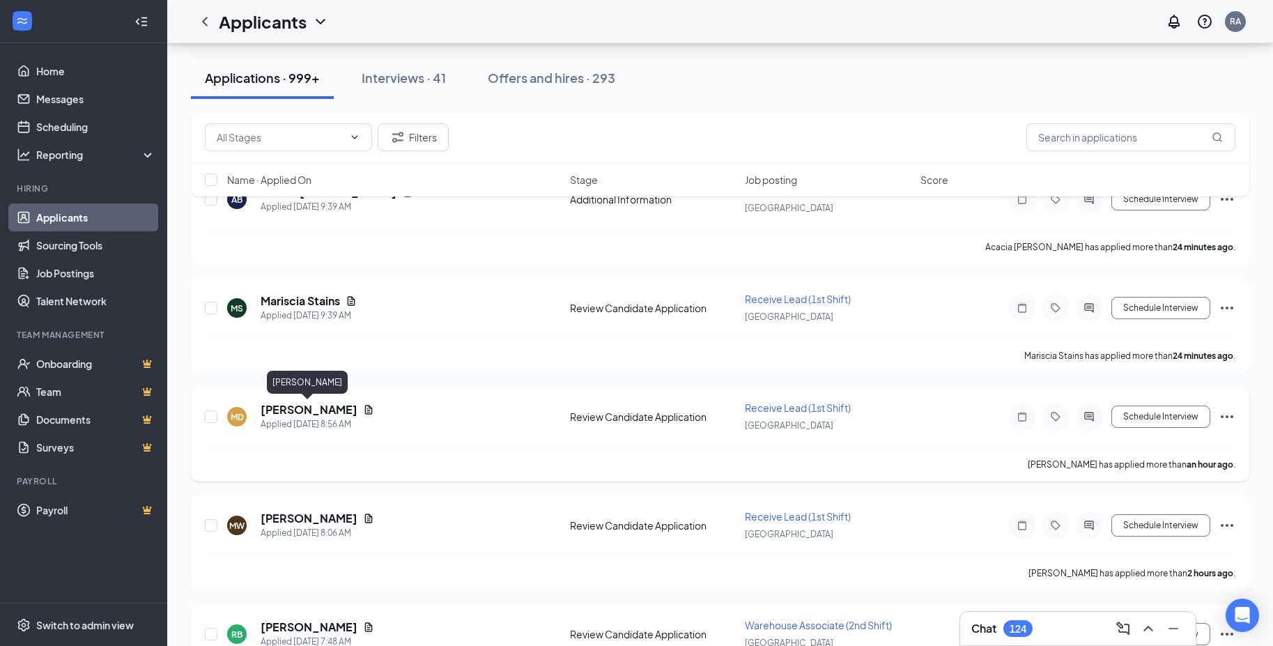
click at [286, 411] on h5 "[PERSON_NAME]" at bounding box center [309, 409] width 97 height 15
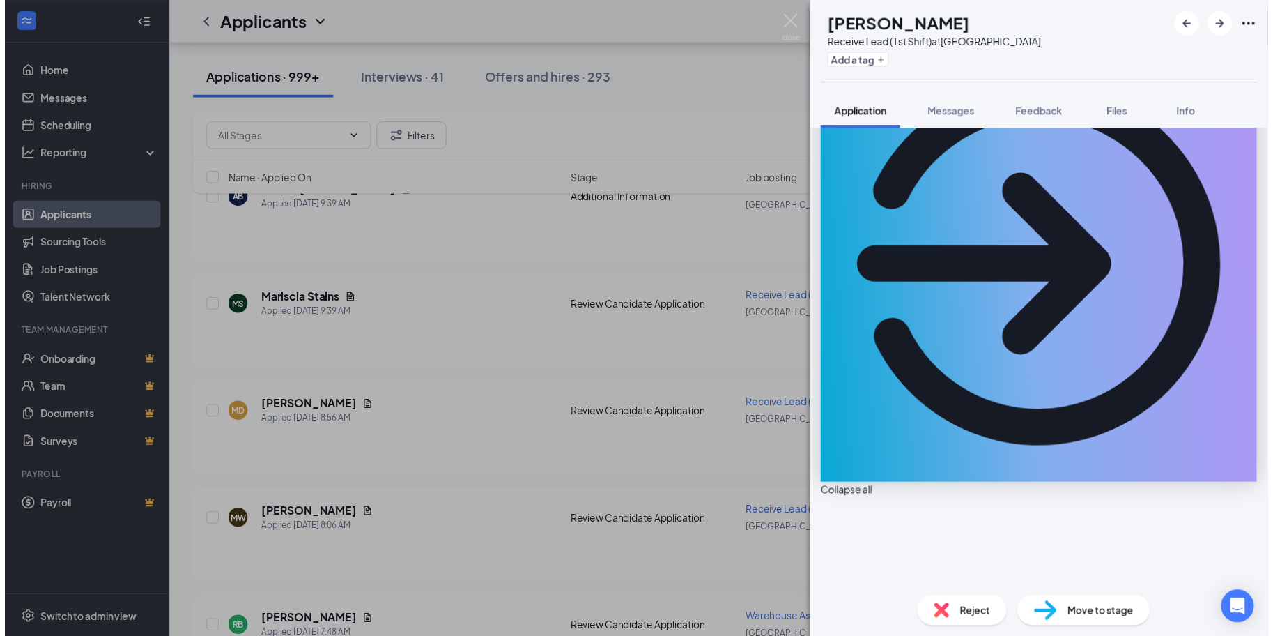
scroll to position [279, 0]
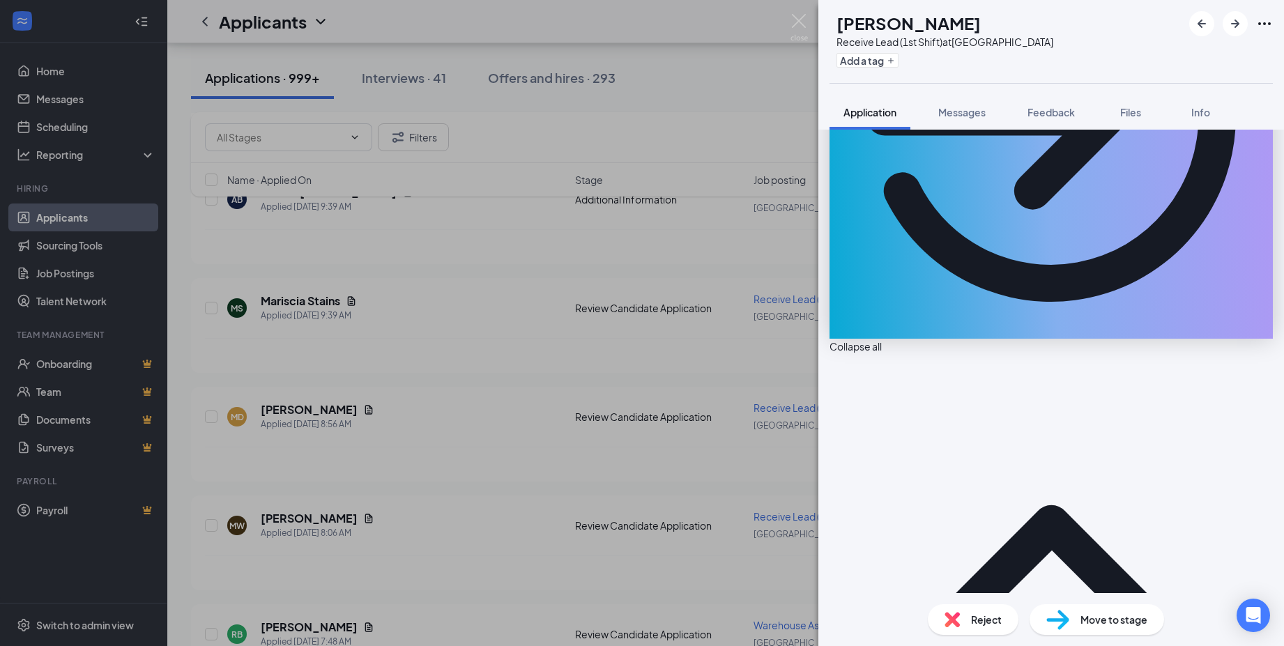
click at [799, 17] on img at bounding box center [798, 27] width 17 height 27
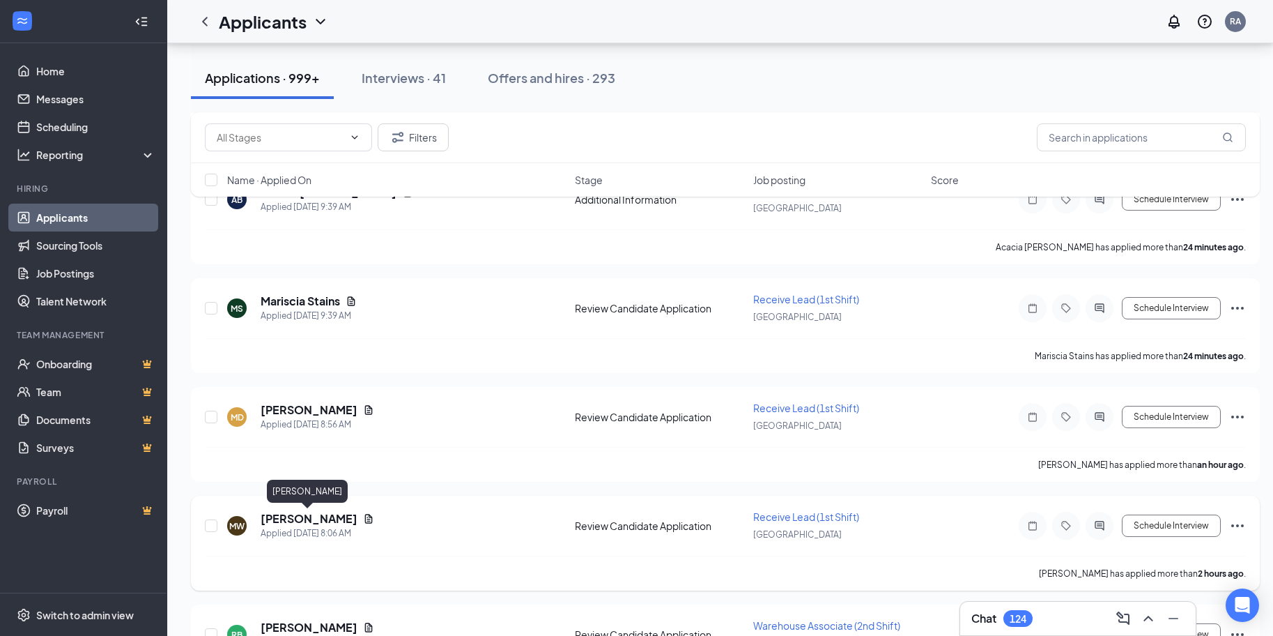
click at [293, 523] on h5 "[PERSON_NAME]" at bounding box center [309, 518] width 97 height 15
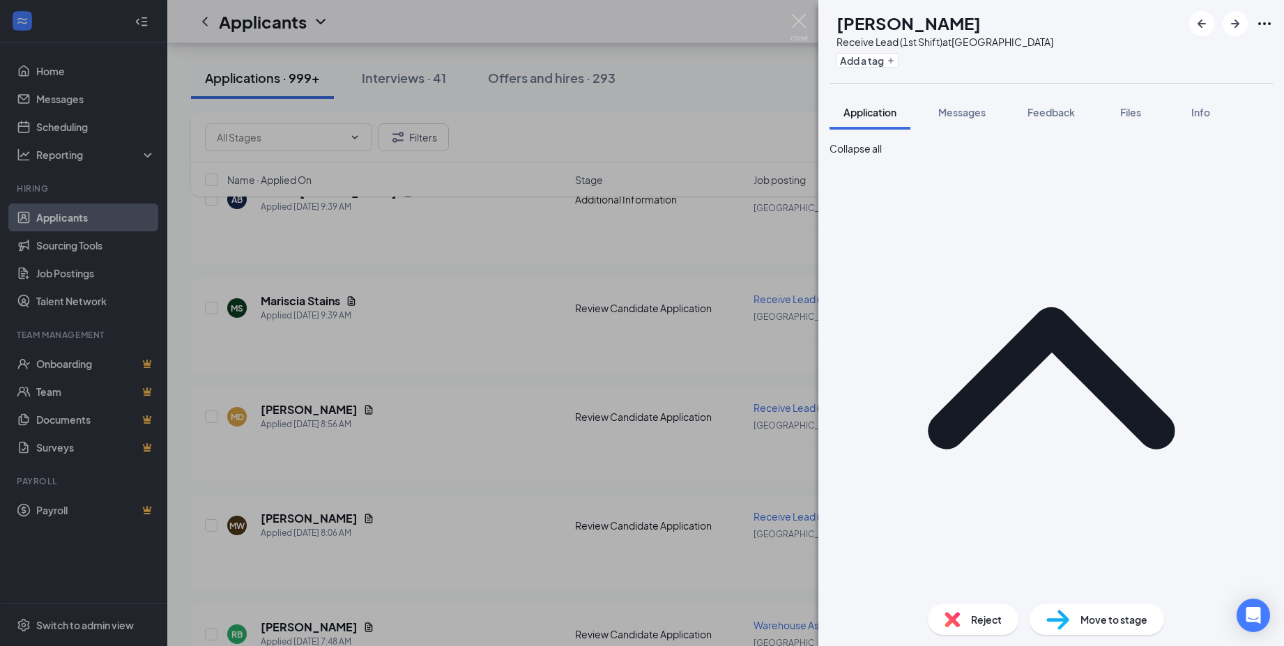
click at [796, 19] on img at bounding box center [798, 27] width 17 height 27
